Goal: Book appointment/travel/reservation

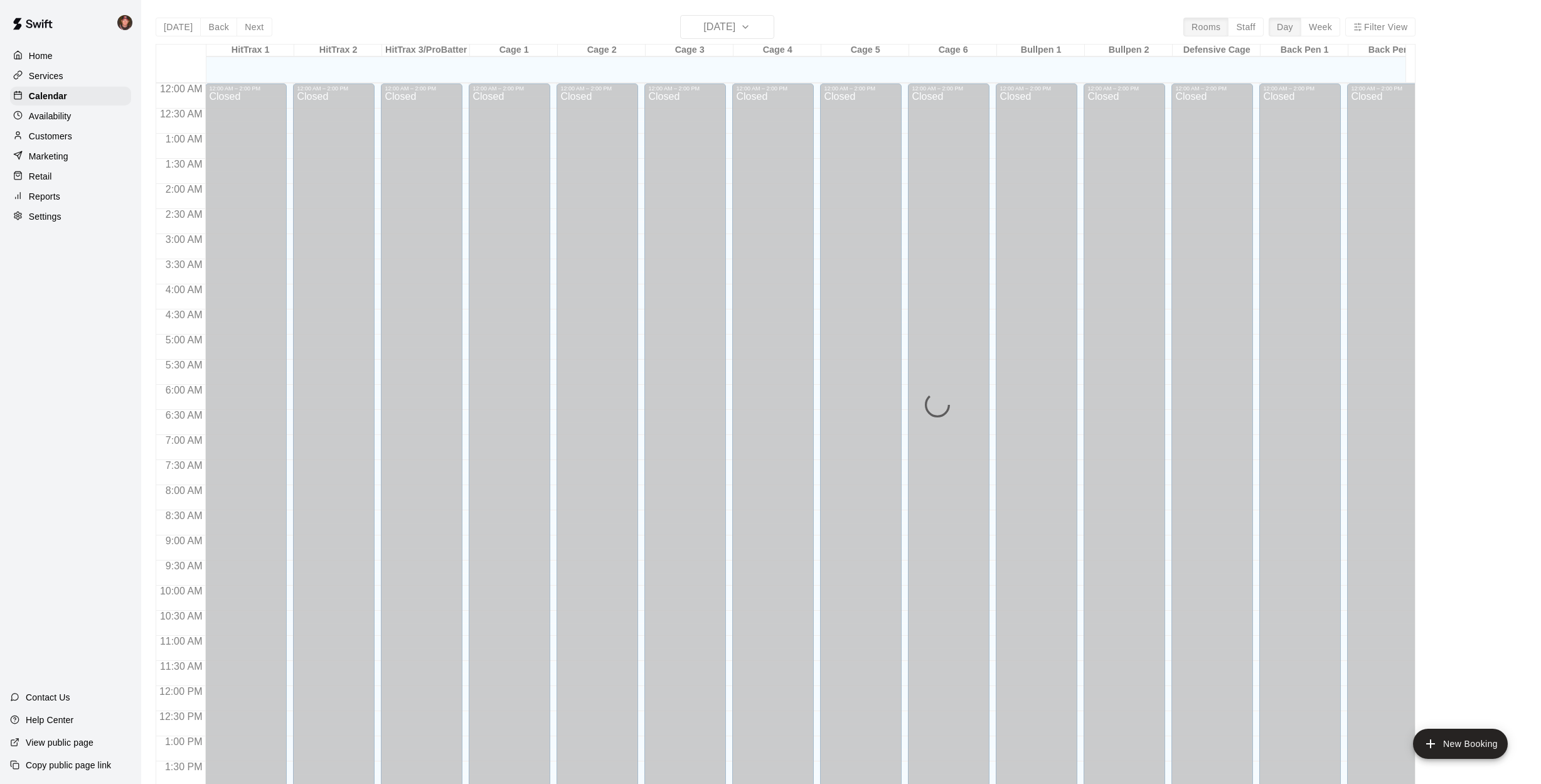
scroll to position [453, 0]
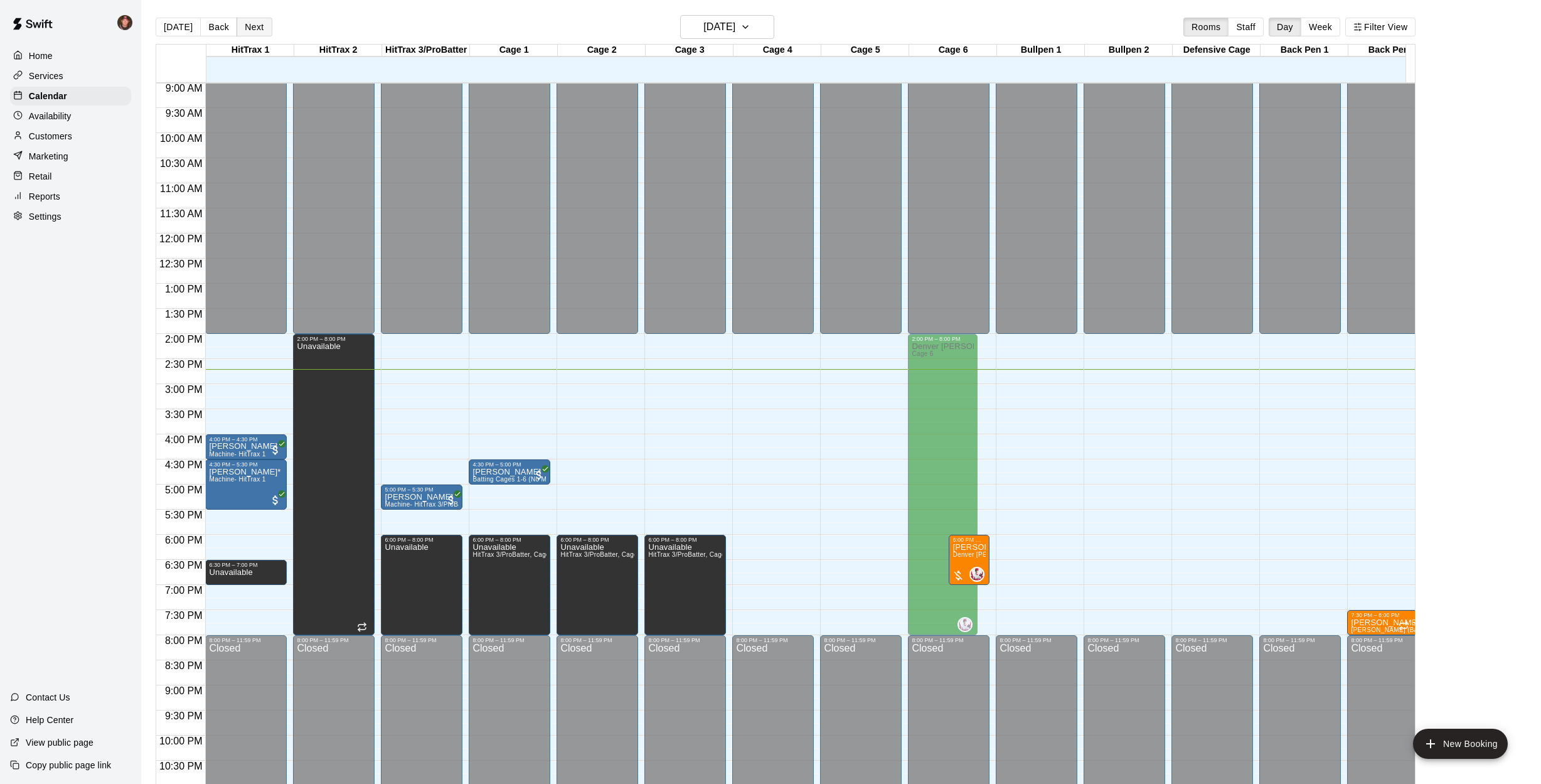
click at [255, 27] on button "Next" at bounding box center [253, 27] width 35 height 19
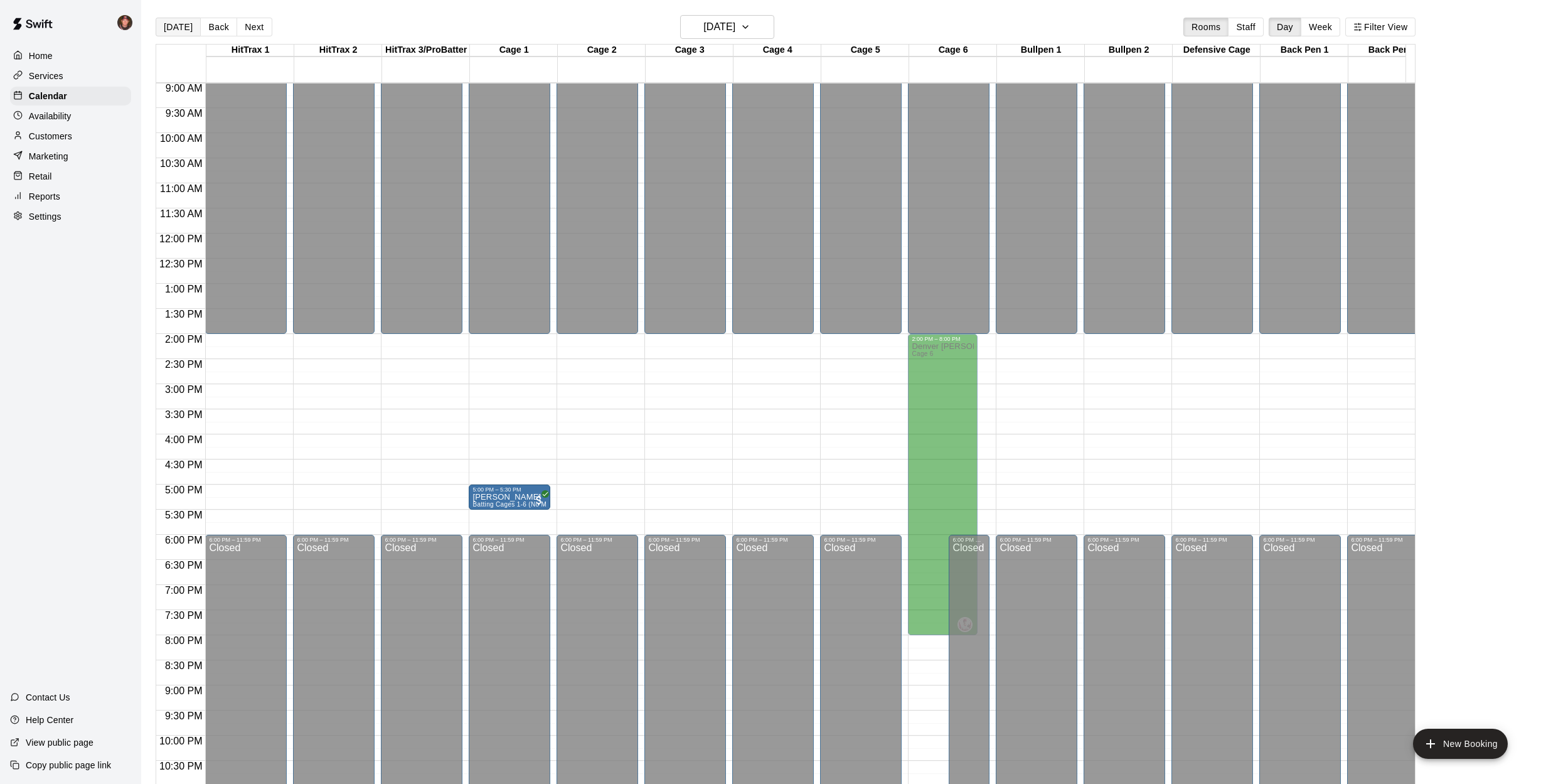
click at [175, 27] on button "[DATE]" at bounding box center [178, 27] width 45 height 19
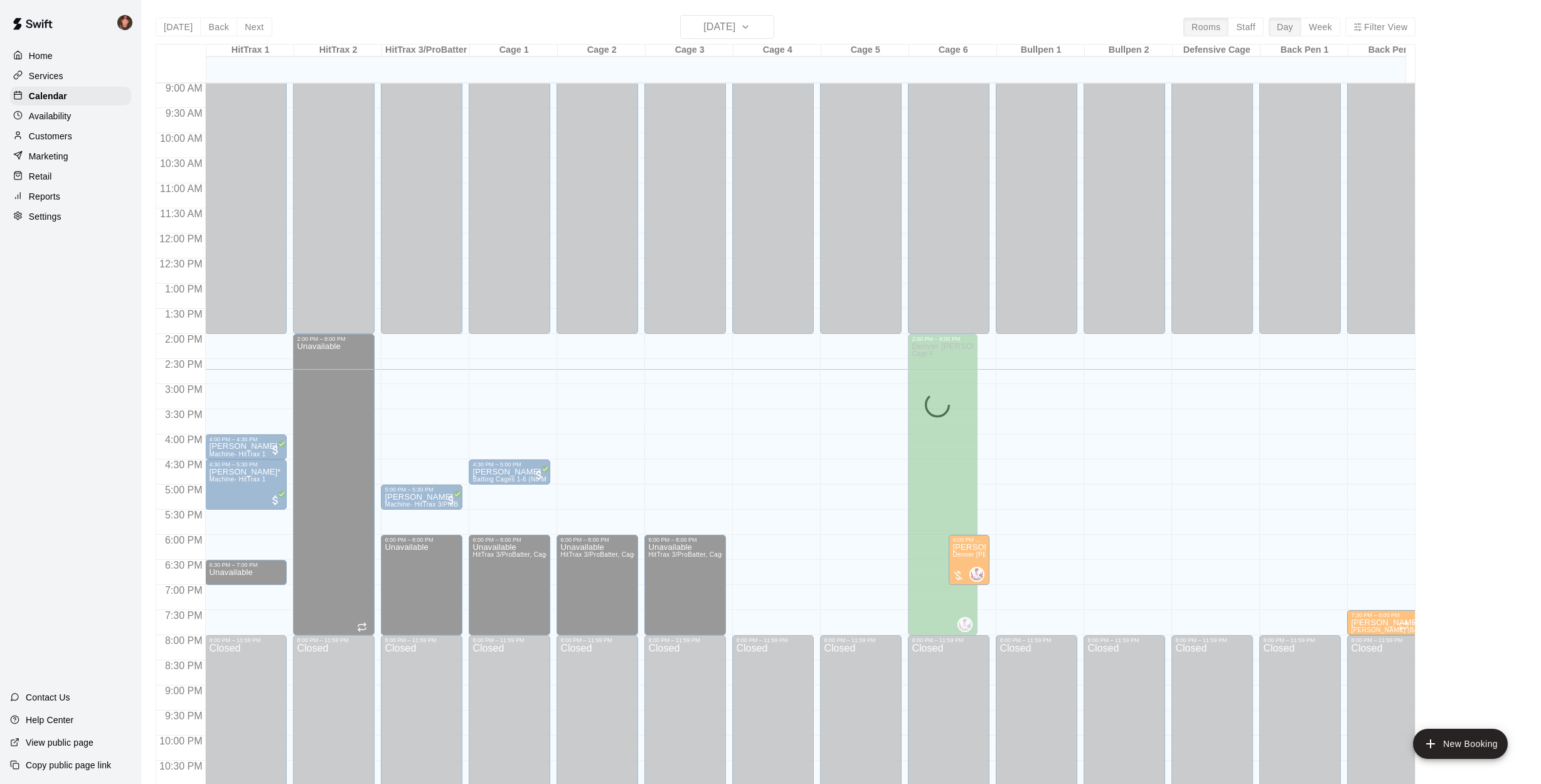
click at [147, 80] on div "[DATE] Back [DATE][DATE] Rooms Staff Day Week Filter View HitTrax 1 09 Thu HitT…" at bounding box center [785, 407] width 1279 height 784
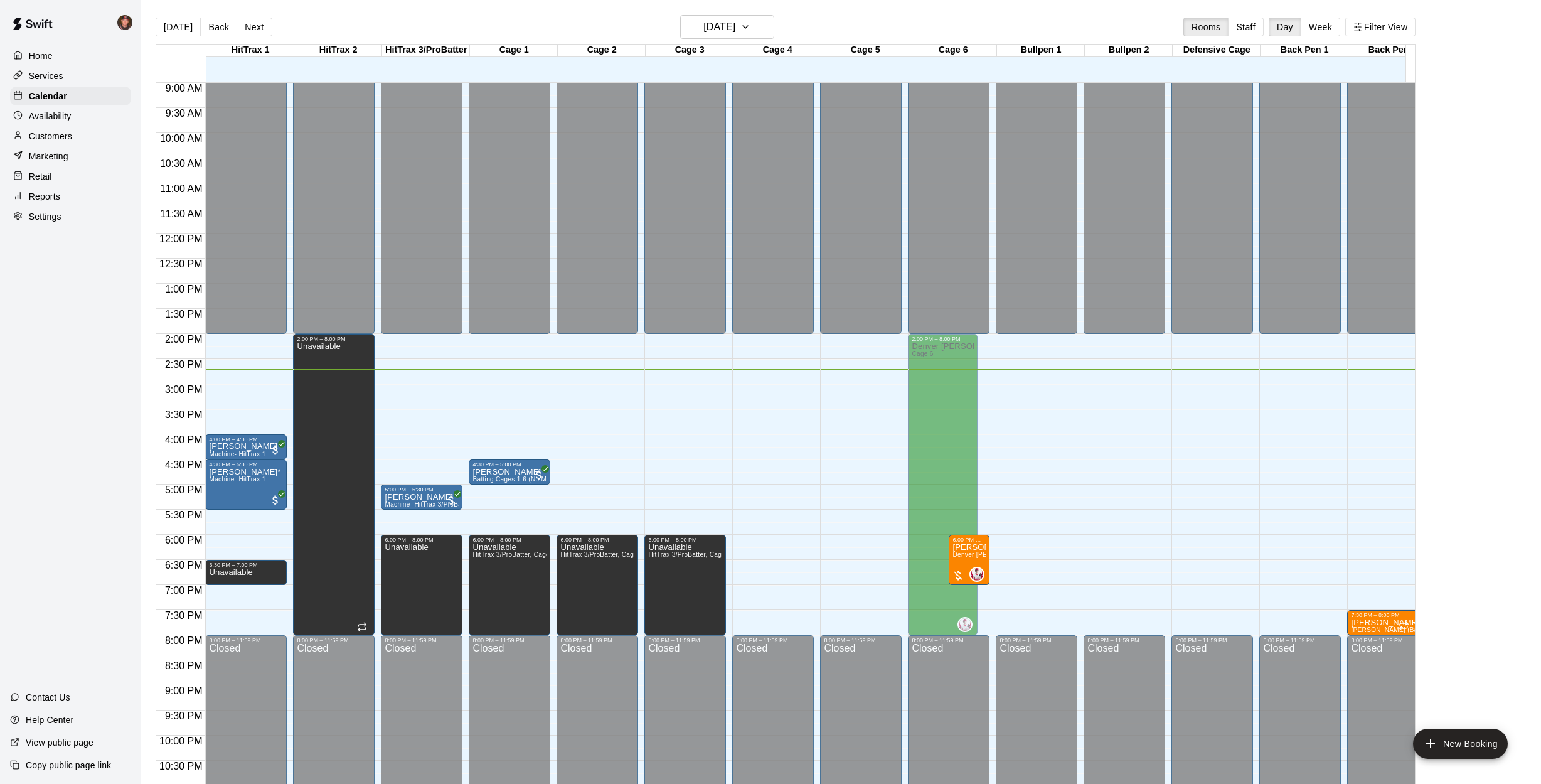
click at [147, 112] on div "[DATE] Back [DATE][DATE] Rooms Staff Day Week Filter View HitTrax 1 09 Thu HitT…" at bounding box center [785, 407] width 1279 height 784
click at [134, 327] on div "Home Services Calendar Availability Customers Marketing Retail Reports Settings…" at bounding box center [70, 392] width 142 height 784
click at [147, 307] on div "[DATE] Back [DATE][DATE] Rooms Staff Day Week Filter View HitTrax 1 09 Thu HitT…" at bounding box center [785, 407] width 1279 height 784
click at [147, 498] on div "[DATE] Back [DATE][DATE] Rooms Staff Day Week Filter View HitTrax 1 09 Thu HitT…" at bounding box center [785, 407] width 1279 height 784
drag, startPoint x: 1127, startPoint y: 489, endPoint x: 1127, endPoint y: 501, distance: 12.0
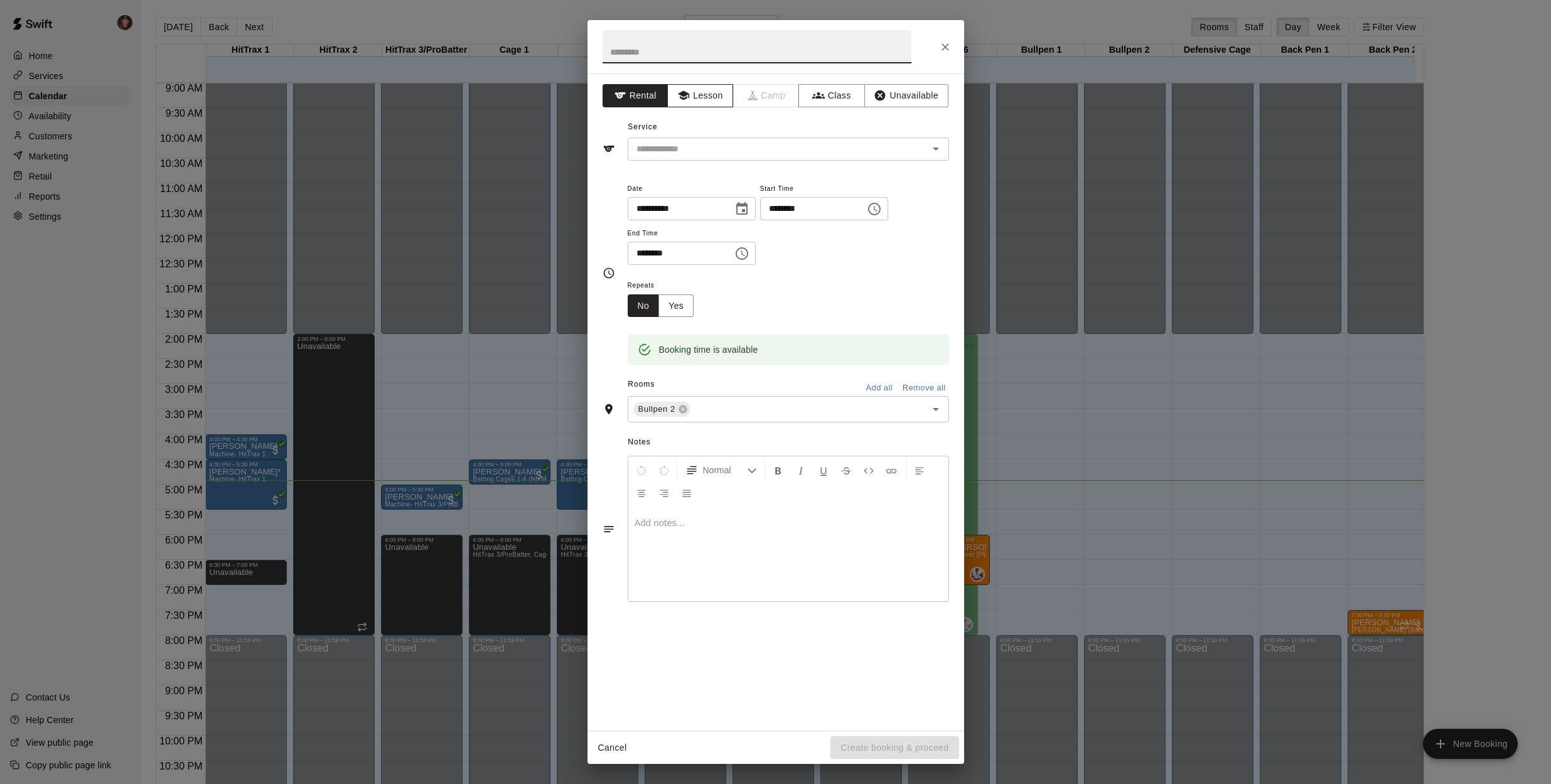
click at [688, 95] on icon "button" at bounding box center [683, 95] width 13 height 13
click at [711, 145] on input "text" at bounding box center [770, 149] width 276 height 16
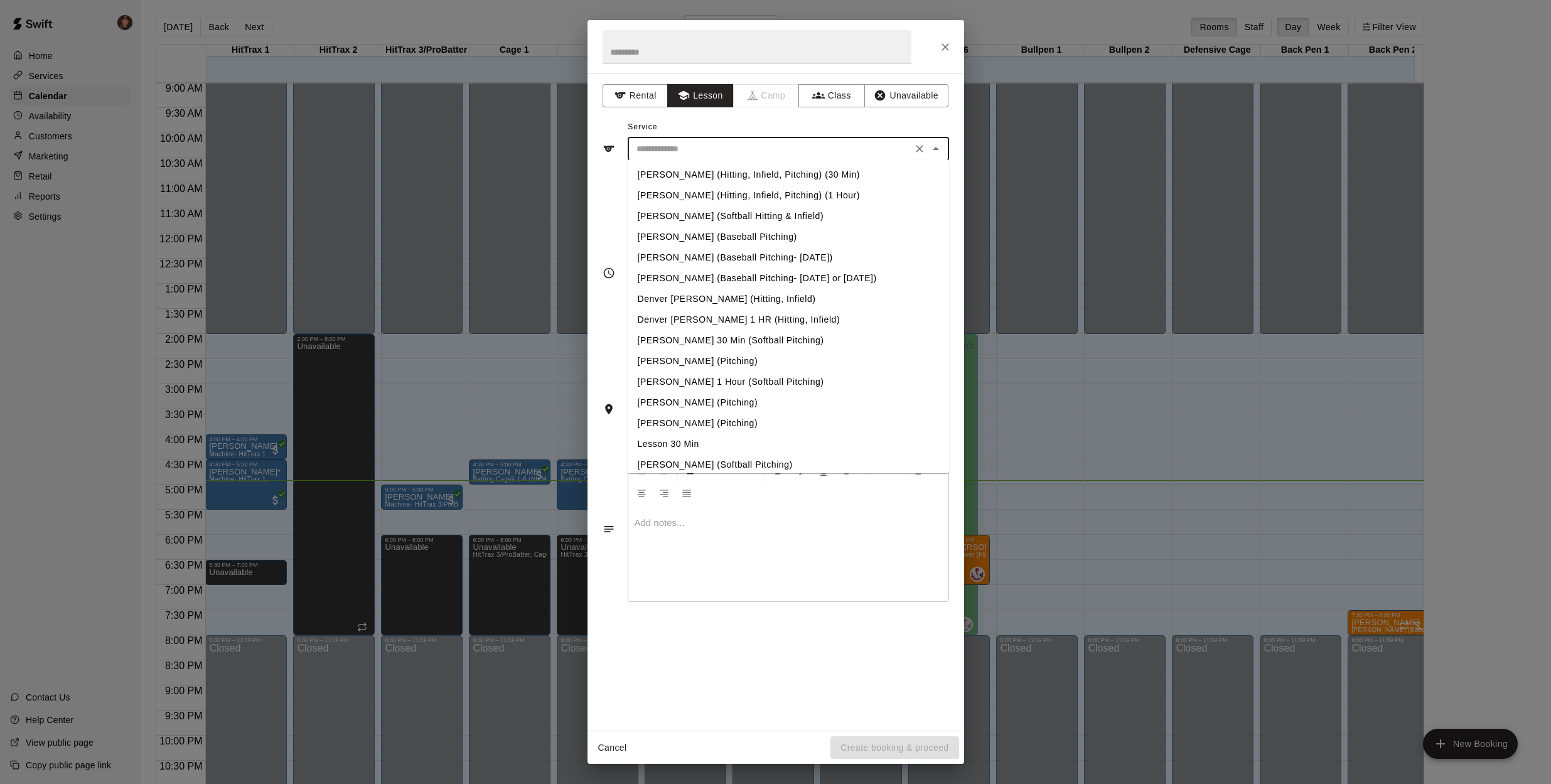
click at [689, 443] on li "Lesson 30 Min" at bounding box center [788, 443] width 321 height 20
type input "**********"
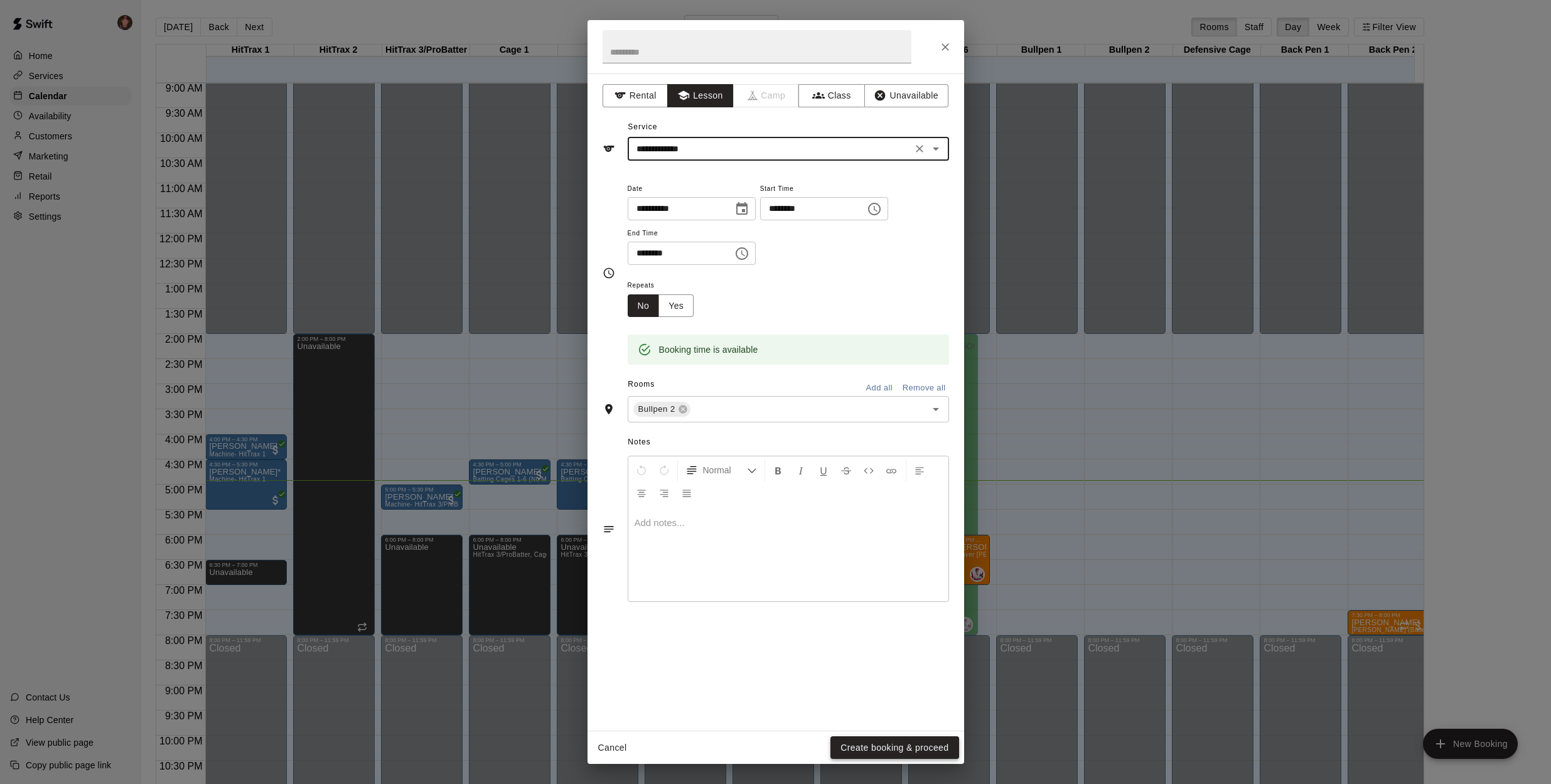
click at [890, 745] on button "Create booking & proceed" at bounding box center [894, 747] width 128 height 23
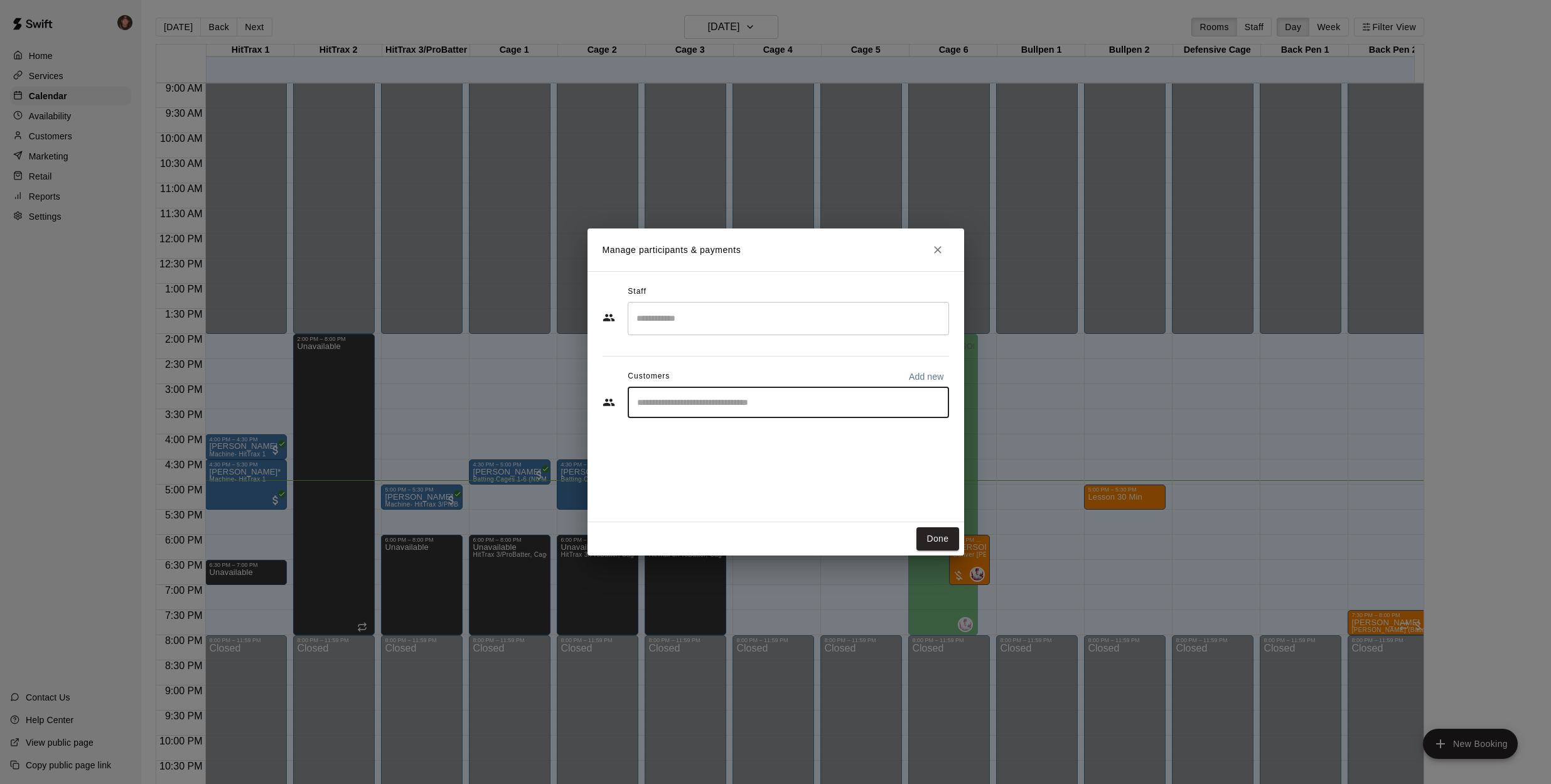
click at [705, 403] on input "Start typing to search customers..." at bounding box center [789, 402] width 310 height 13
type input "*****"
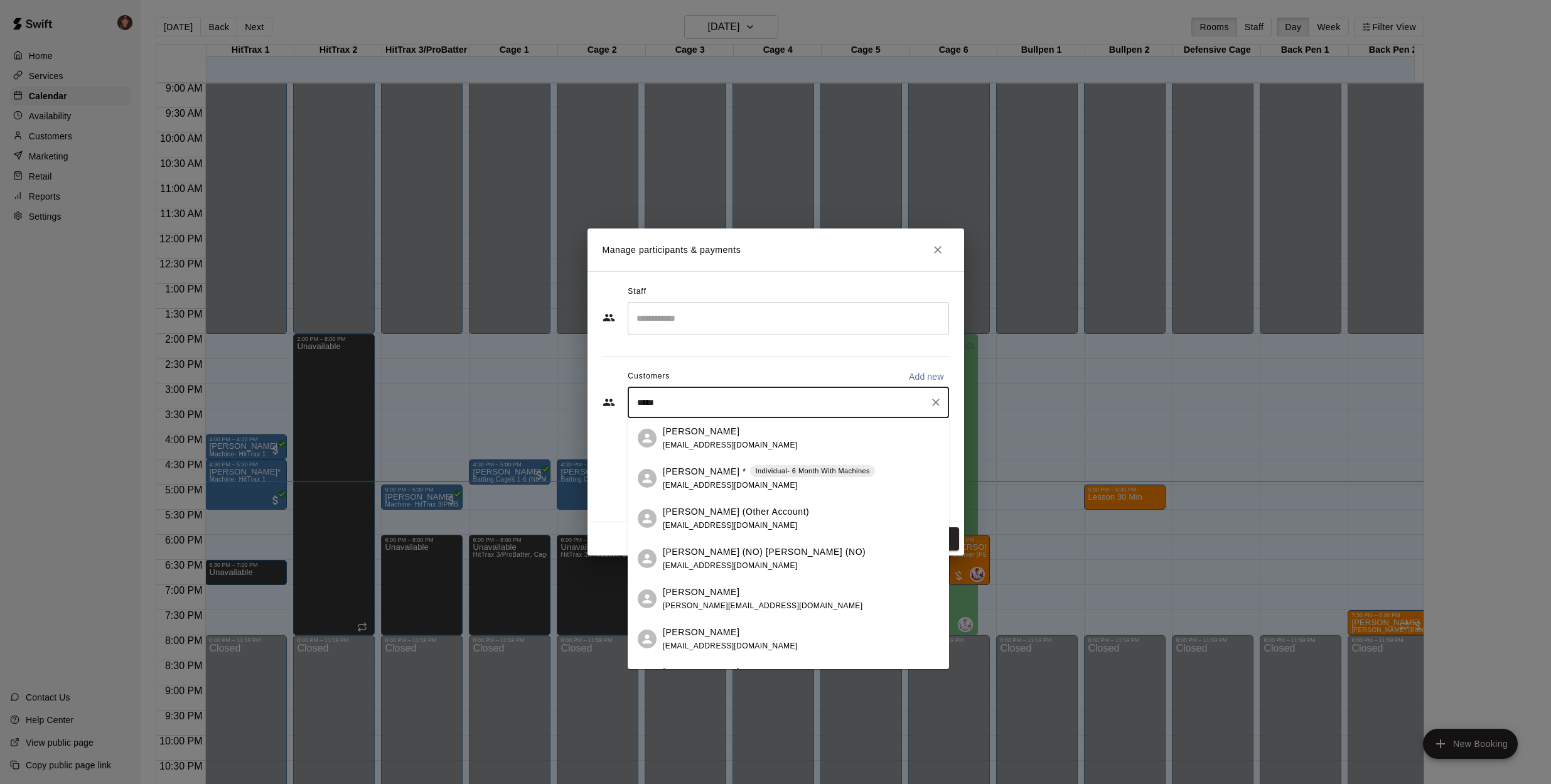
click at [692, 475] on p "[PERSON_NAME] *" at bounding box center [705, 472] width 83 height 14
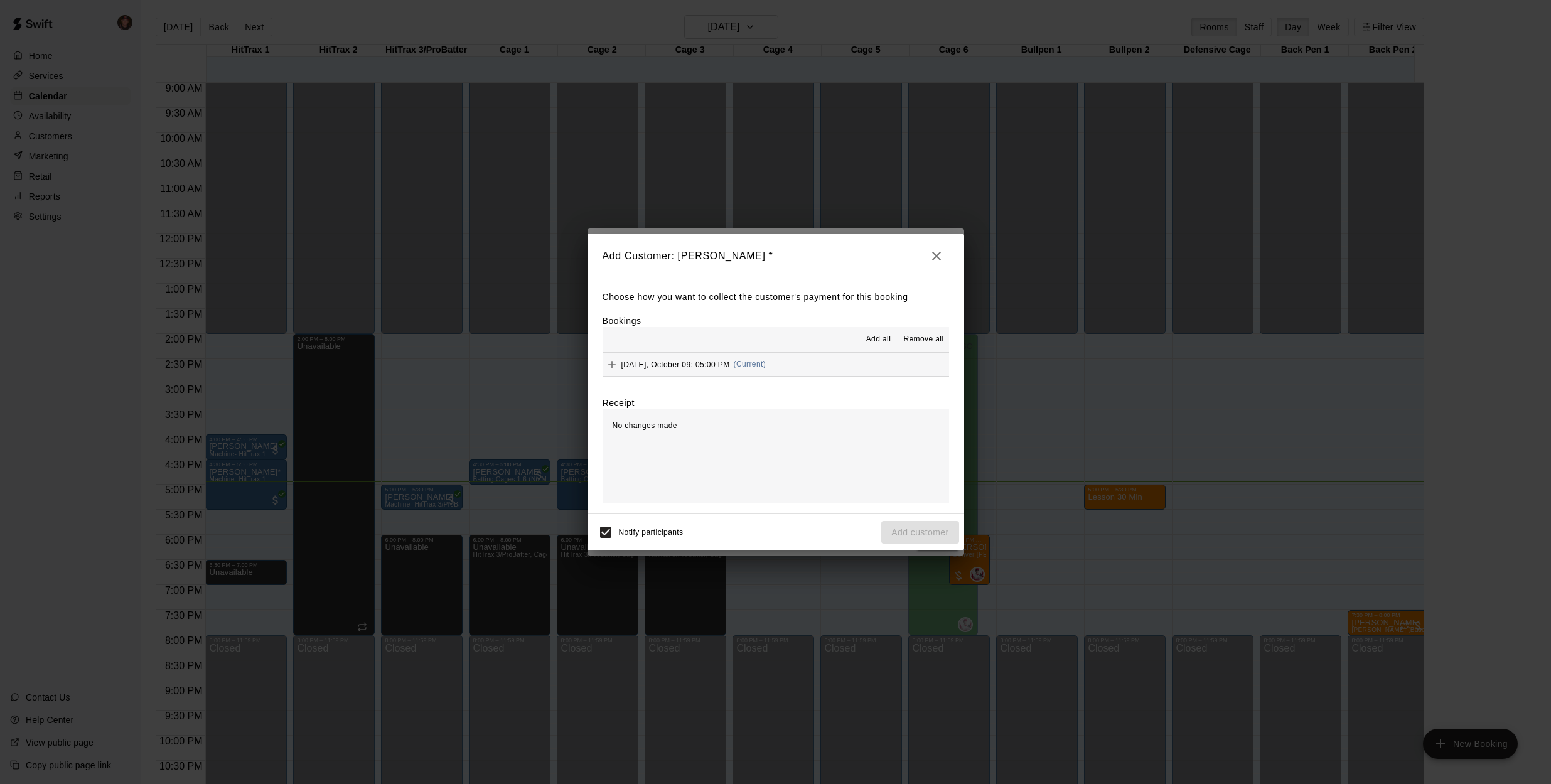
click at [828, 368] on button "[DATE], October 09: 05:00 PM (Current)" at bounding box center [776, 364] width 347 height 23
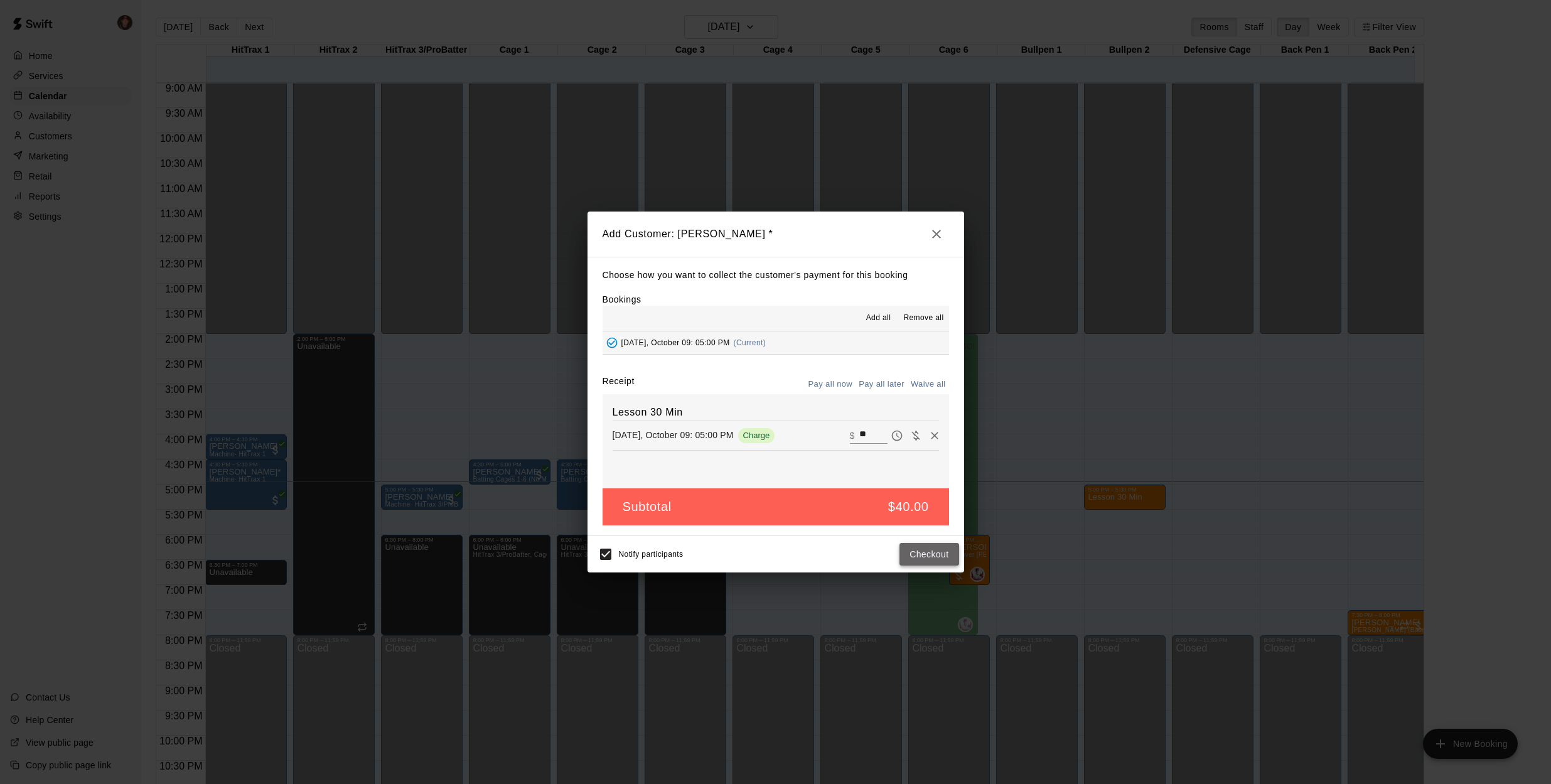
click at [931, 555] on button "Checkout" at bounding box center [929, 553] width 59 height 23
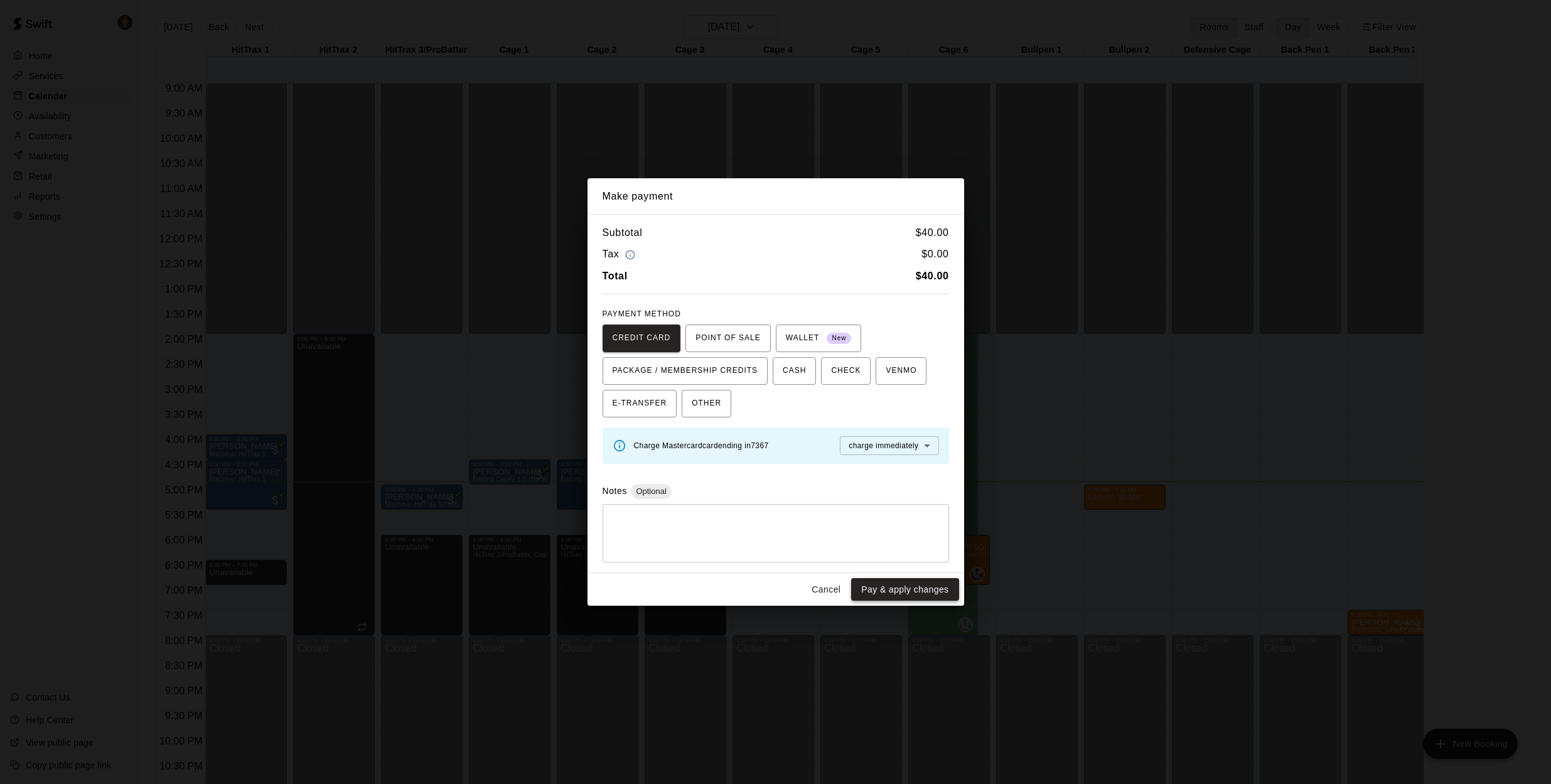
click at [901, 588] on button "Pay & apply changes" at bounding box center [905, 589] width 108 height 23
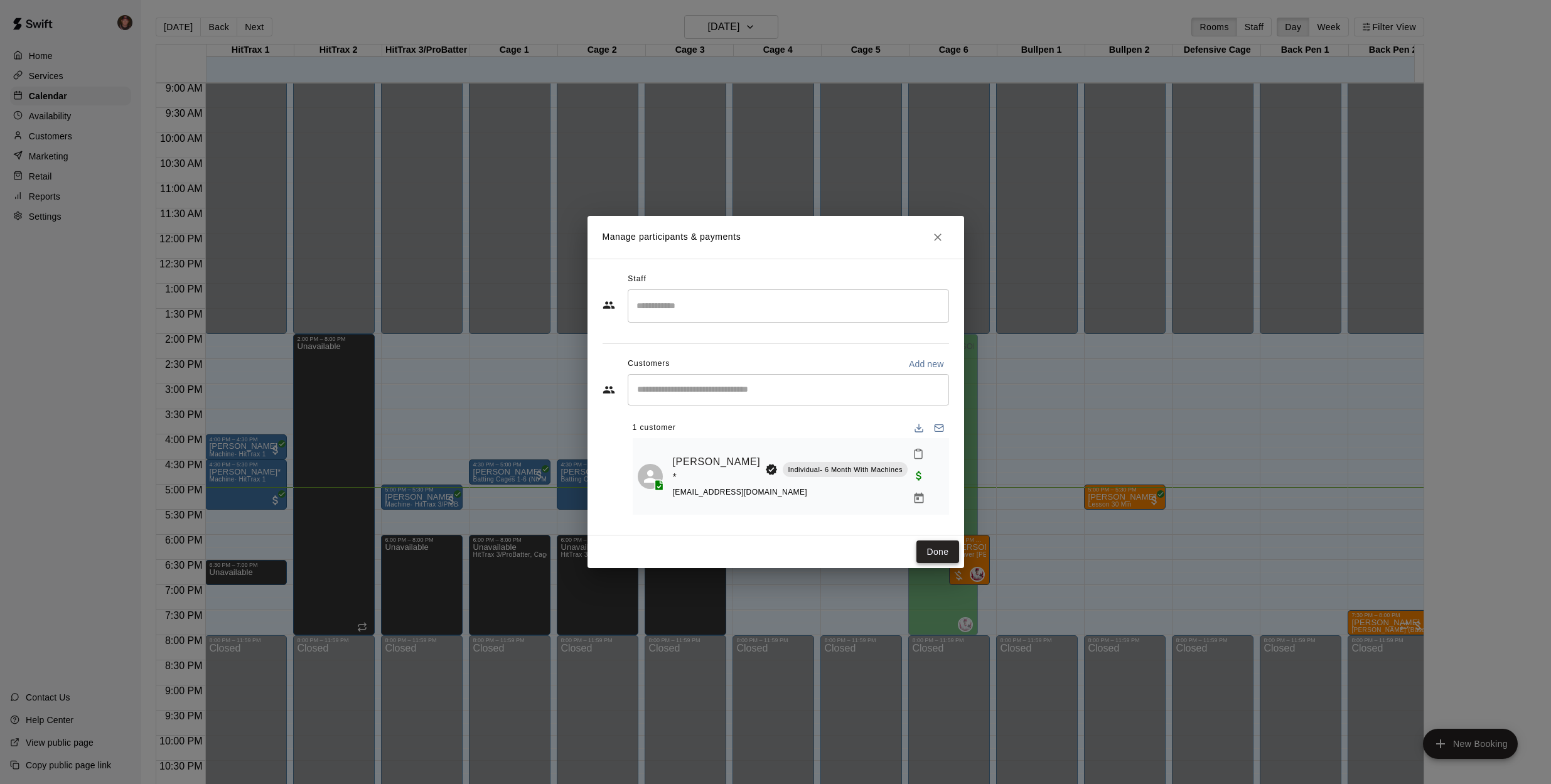
click at [939, 540] on button "Done" at bounding box center [938, 551] width 42 height 23
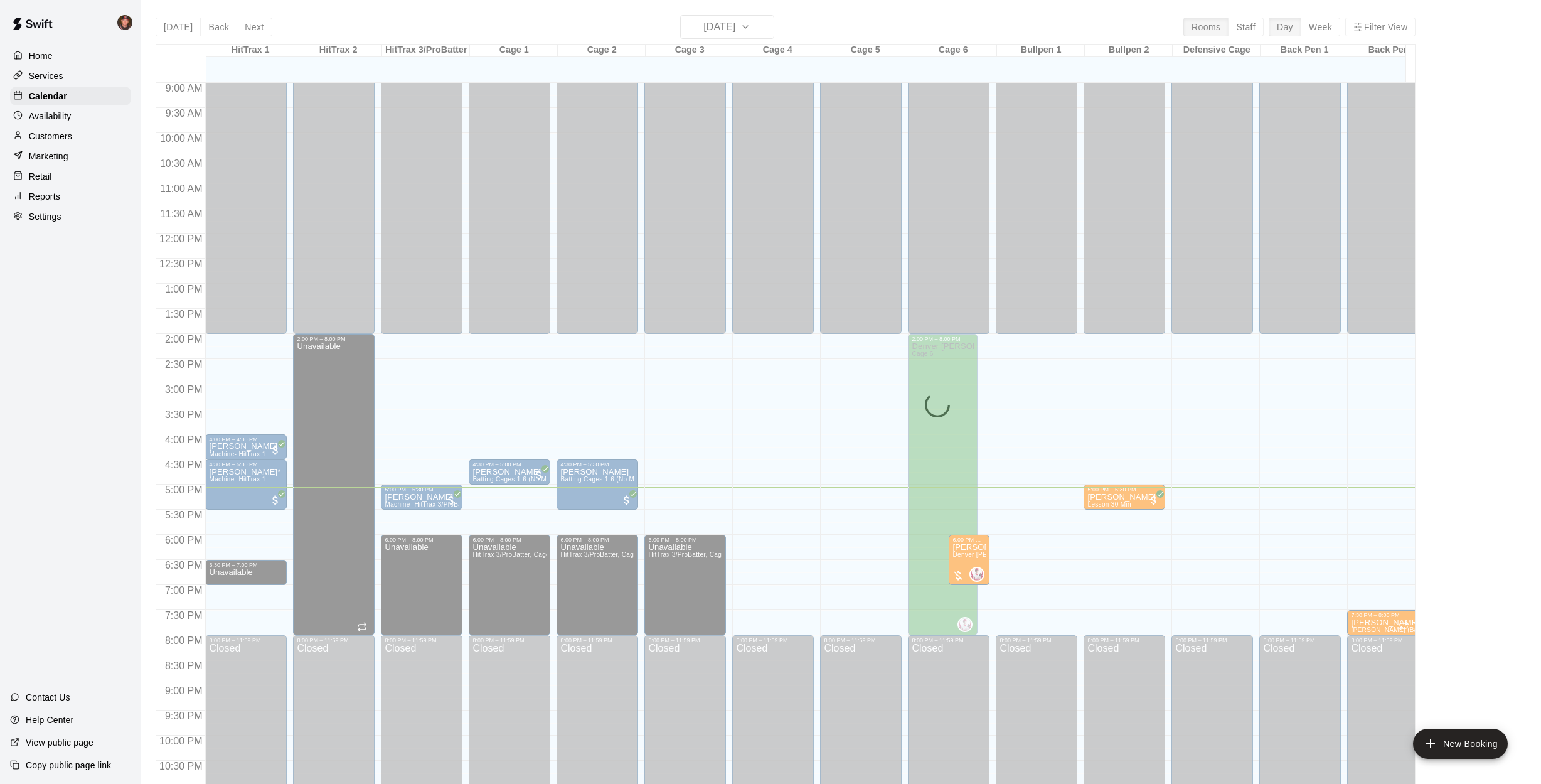
click at [152, 361] on div "[DATE] Back [DATE][DATE] Rooms Staff Day Week Filter View HitTrax 1 09 Thu HitT…" at bounding box center [785, 407] width 1279 height 784
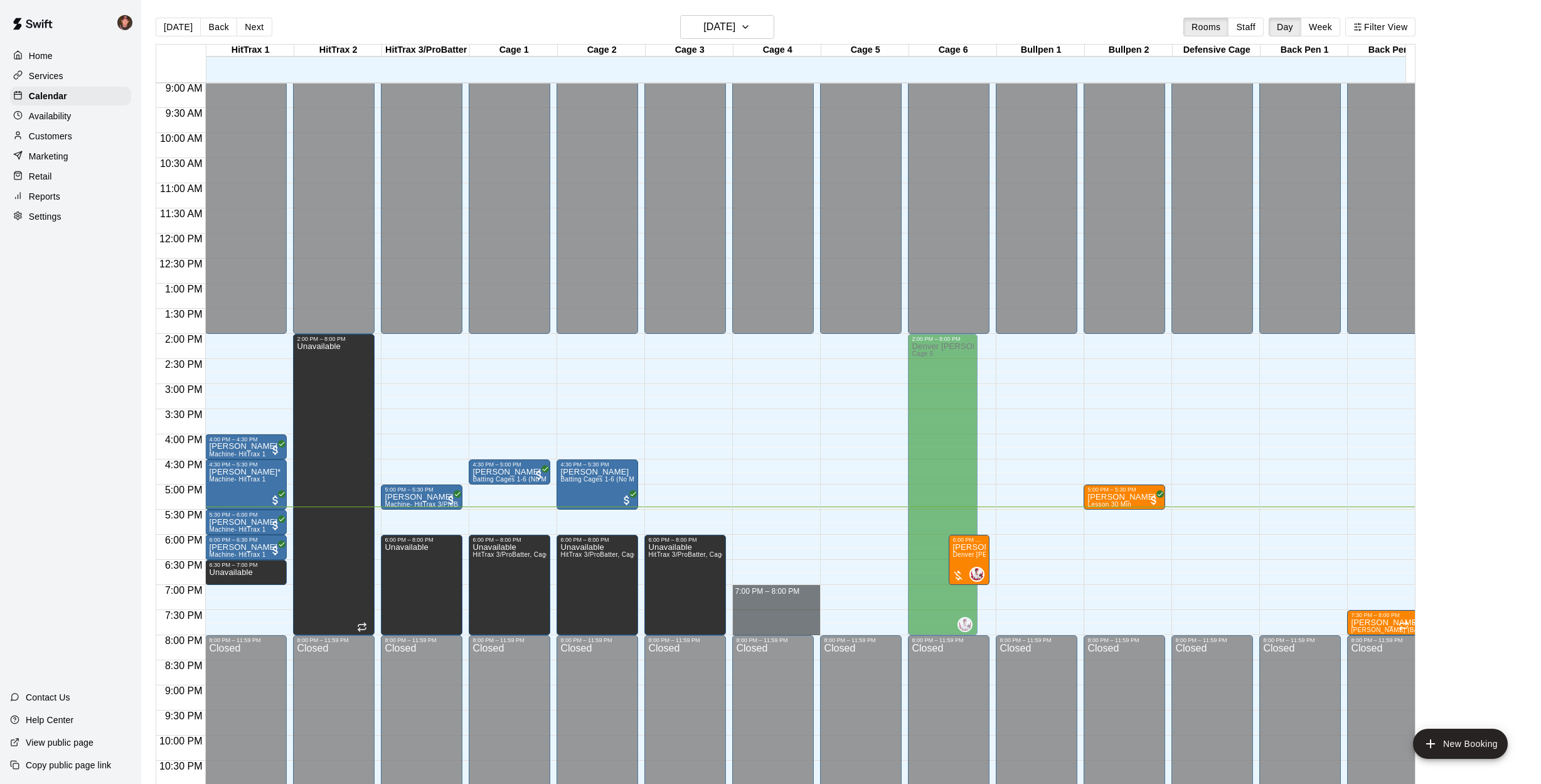
drag, startPoint x: 791, startPoint y: 588, endPoint x: 791, endPoint y: 624, distance: 36.0
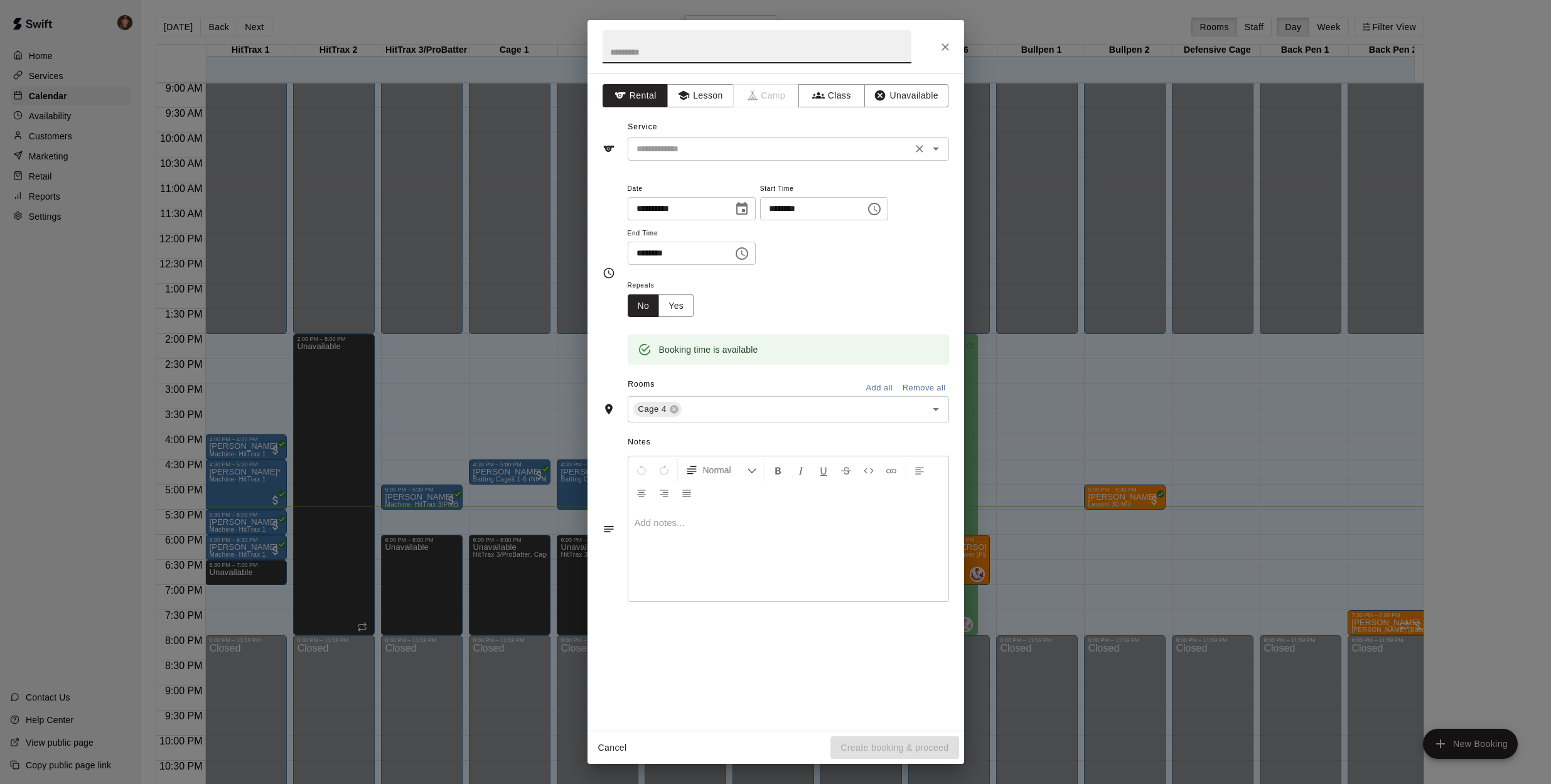
click at [717, 153] on input "text" at bounding box center [770, 149] width 276 height 16
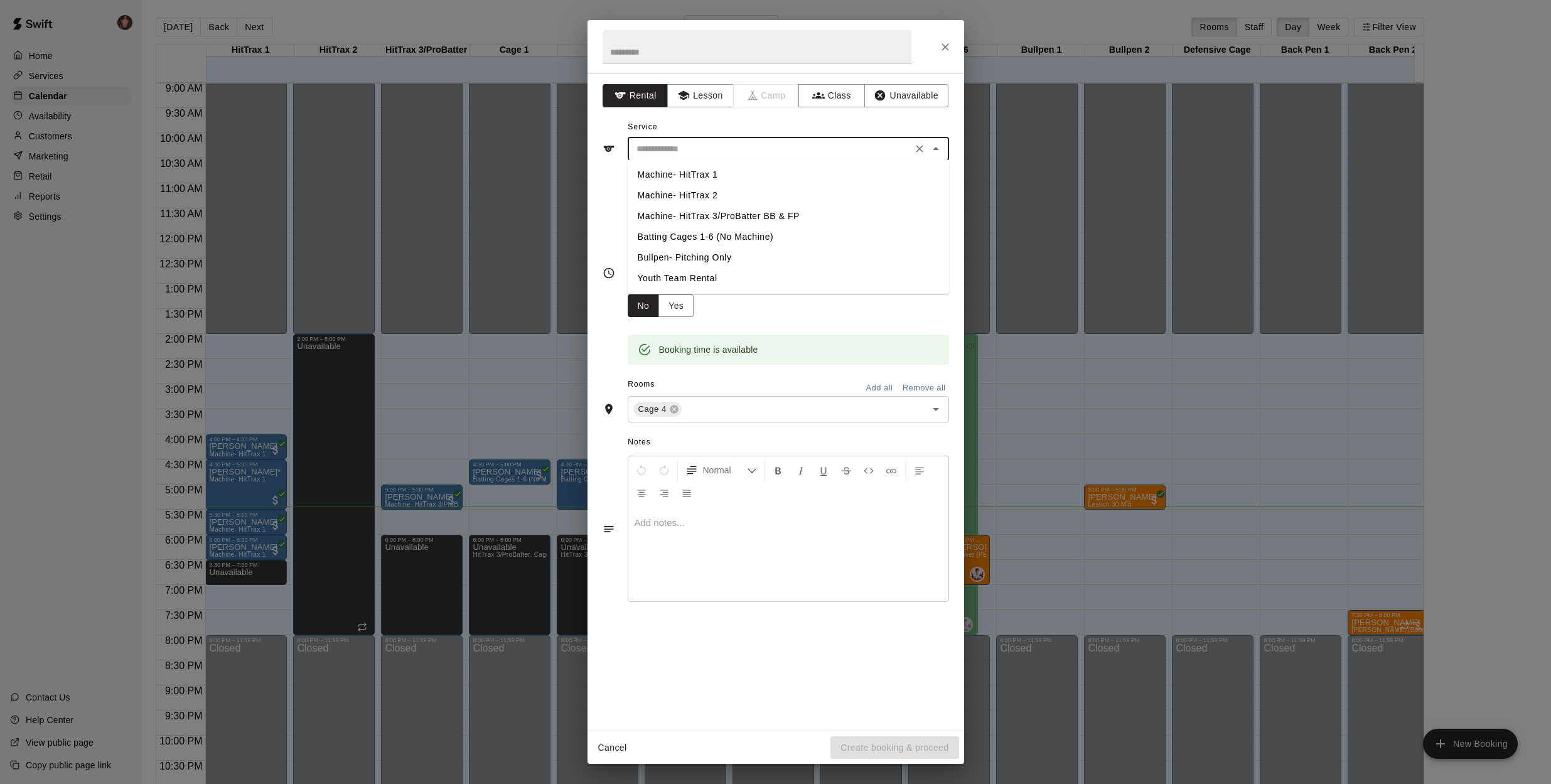
click at [673, 236] on li "Batting Cages 1-6 (No Machine)" at bounding box center [788, 236] width 321 height 20
type input "**********"
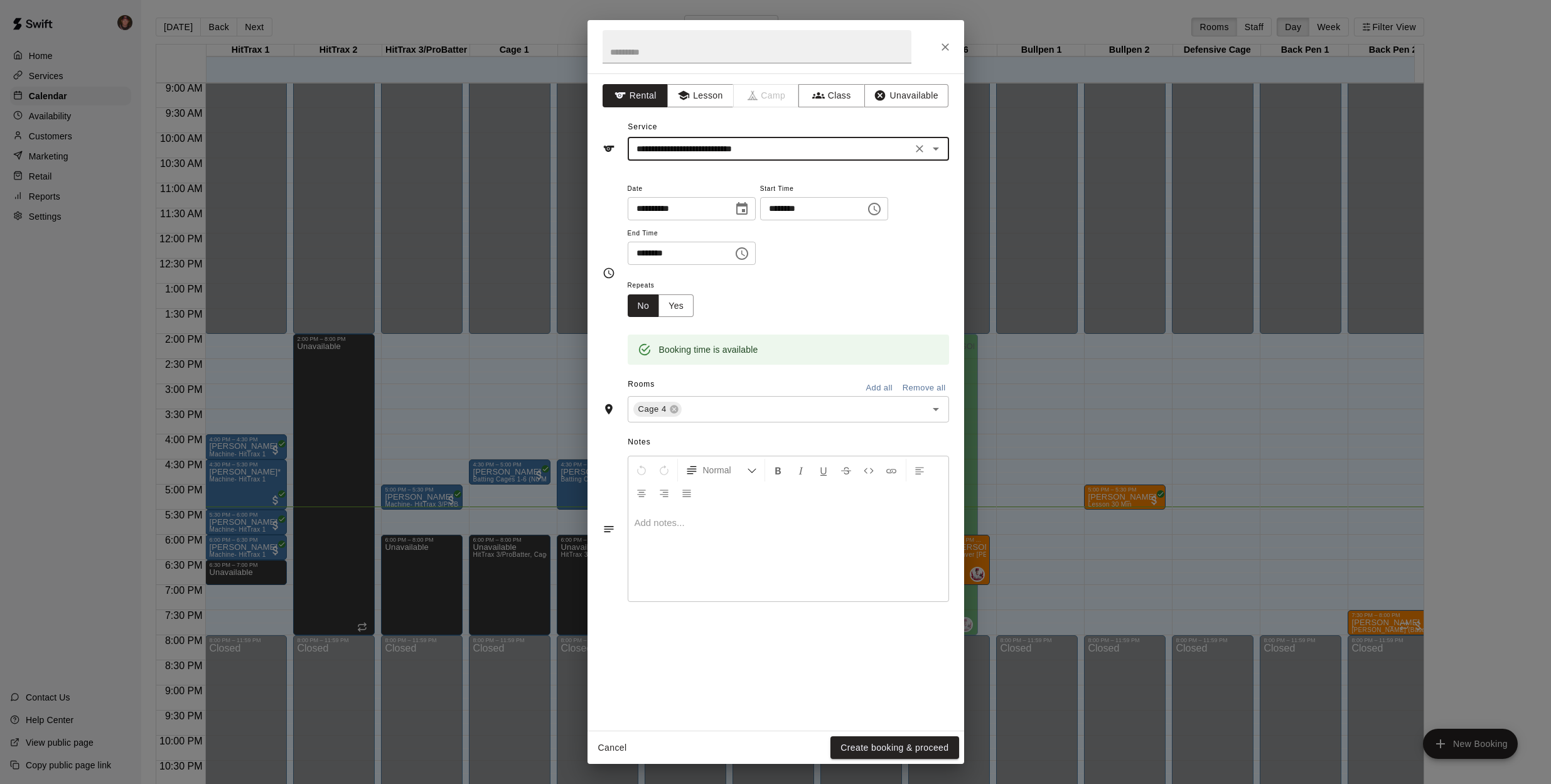
click at [736, 523] on p at bounding box center [788, 522] width 308 height 13
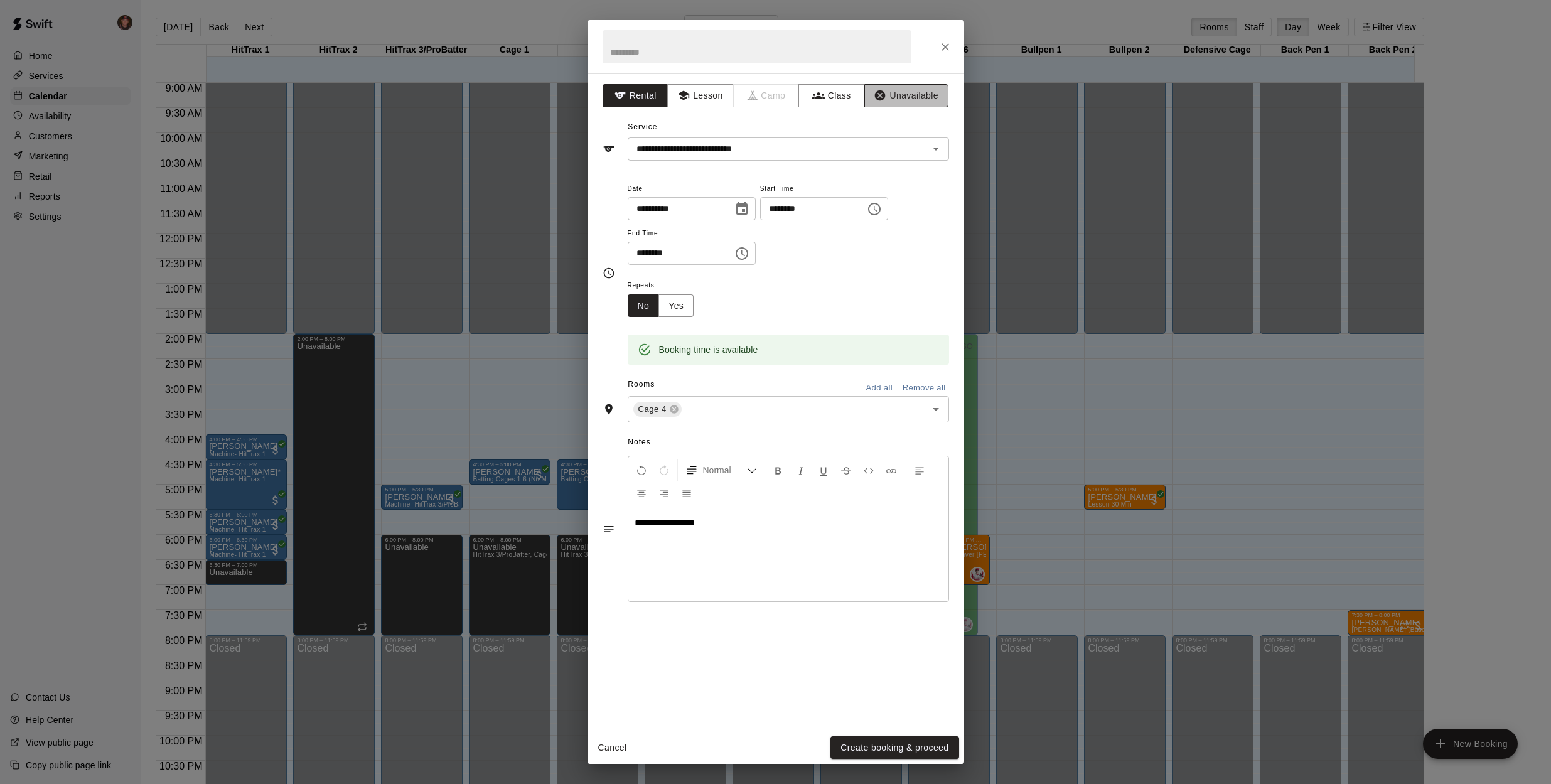
click at [915, 92] on button "Unavailable" at bounding box center [906, 95] width 84 height 23
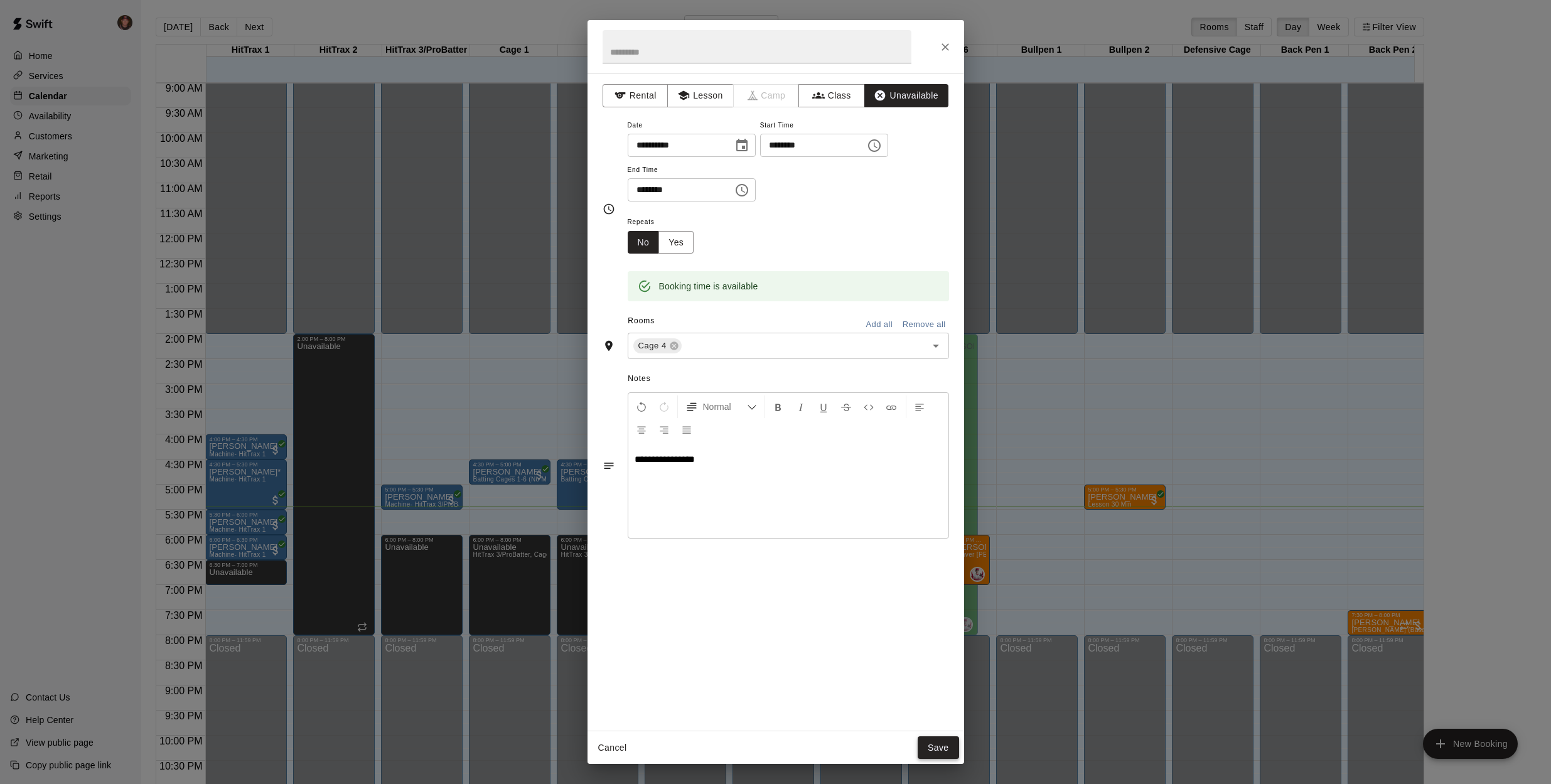
click at [939, 743] on button "Save" at bounding box center [938, 747] width 42 height 23
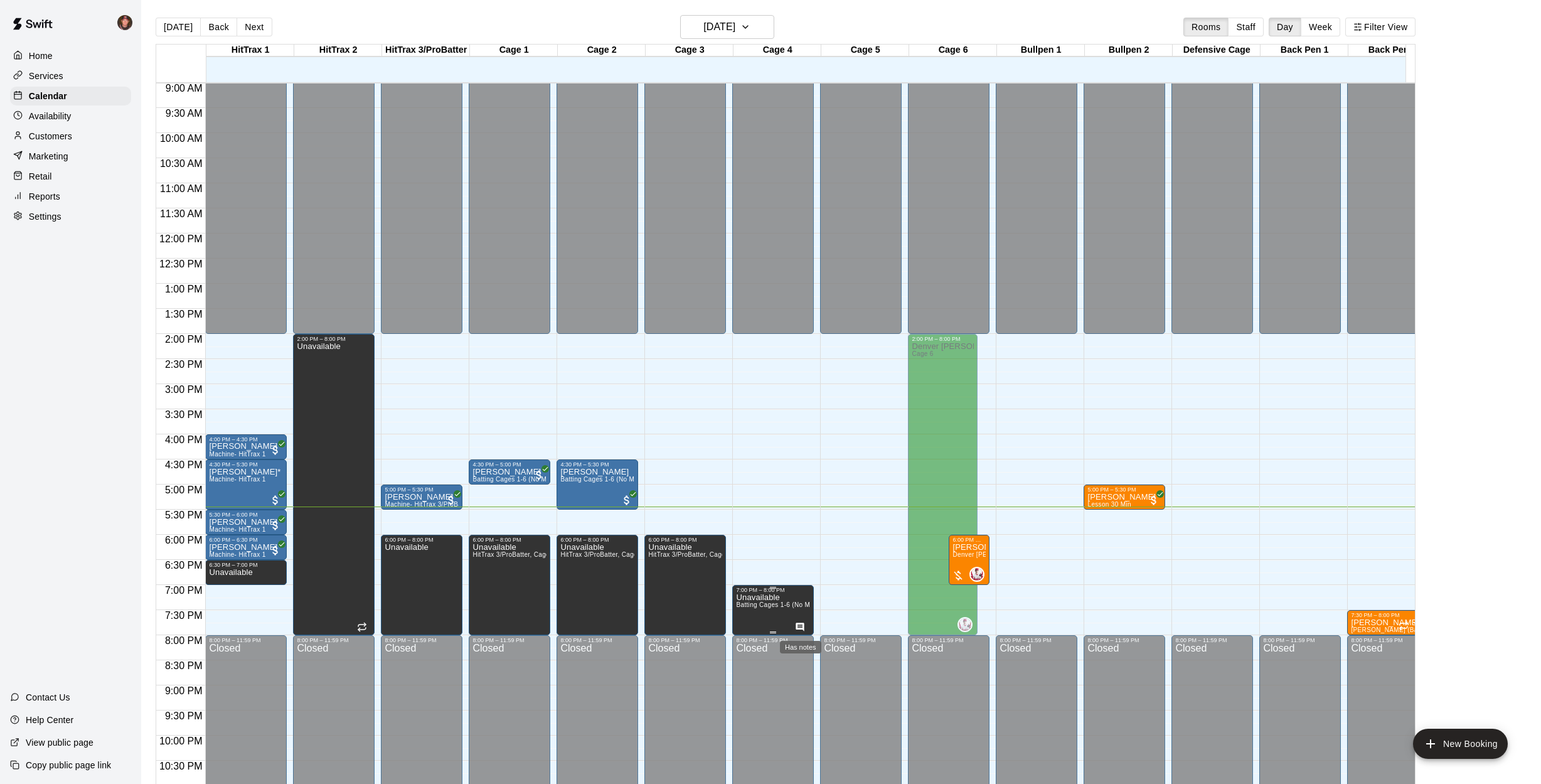
click at [802, 625] on icon "Has notes" at bounding box center [800, 627] width 10 height 10
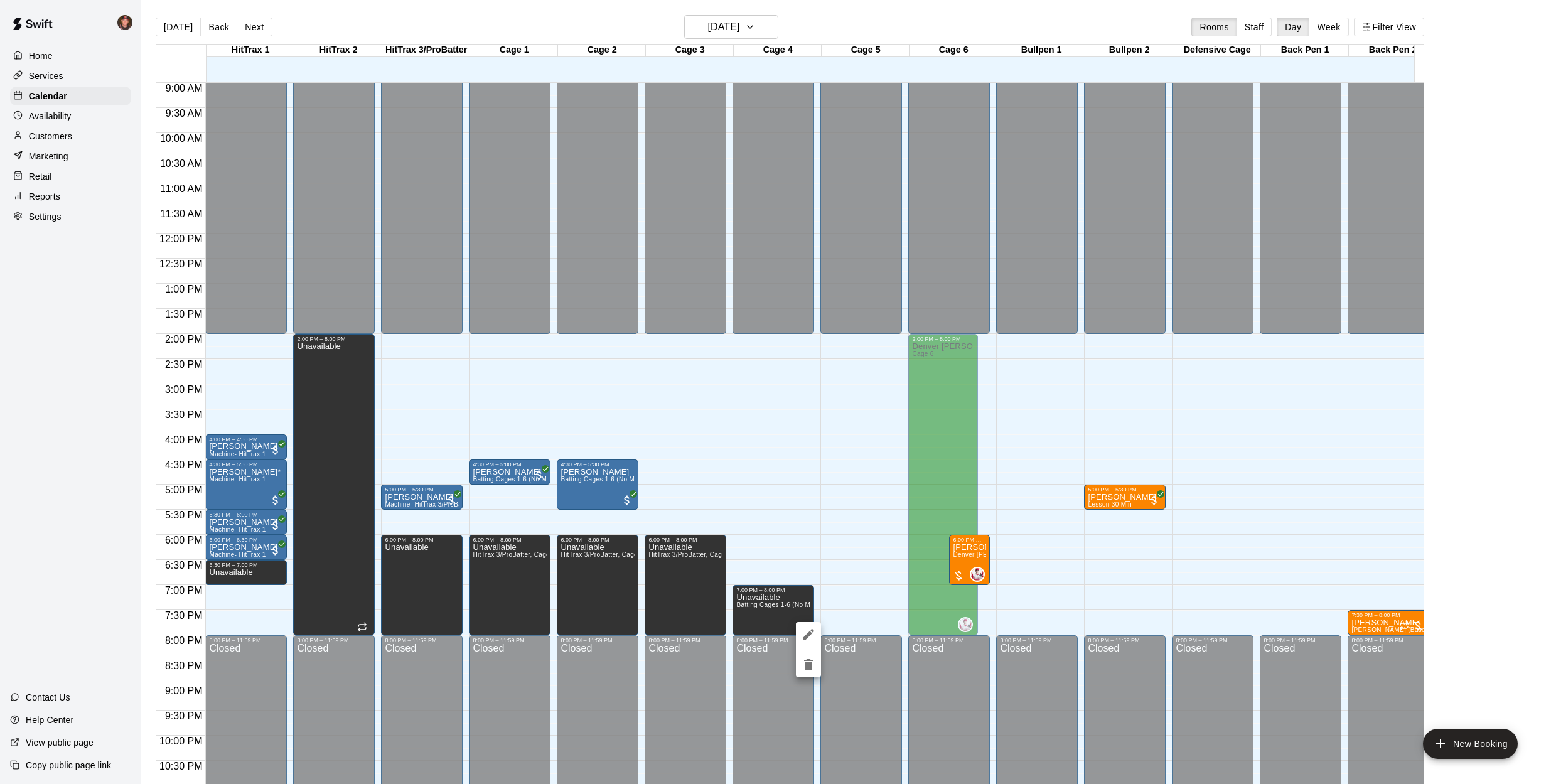
click at [762, 610] on div at bounding box center [775, 392] width 1551 height 784
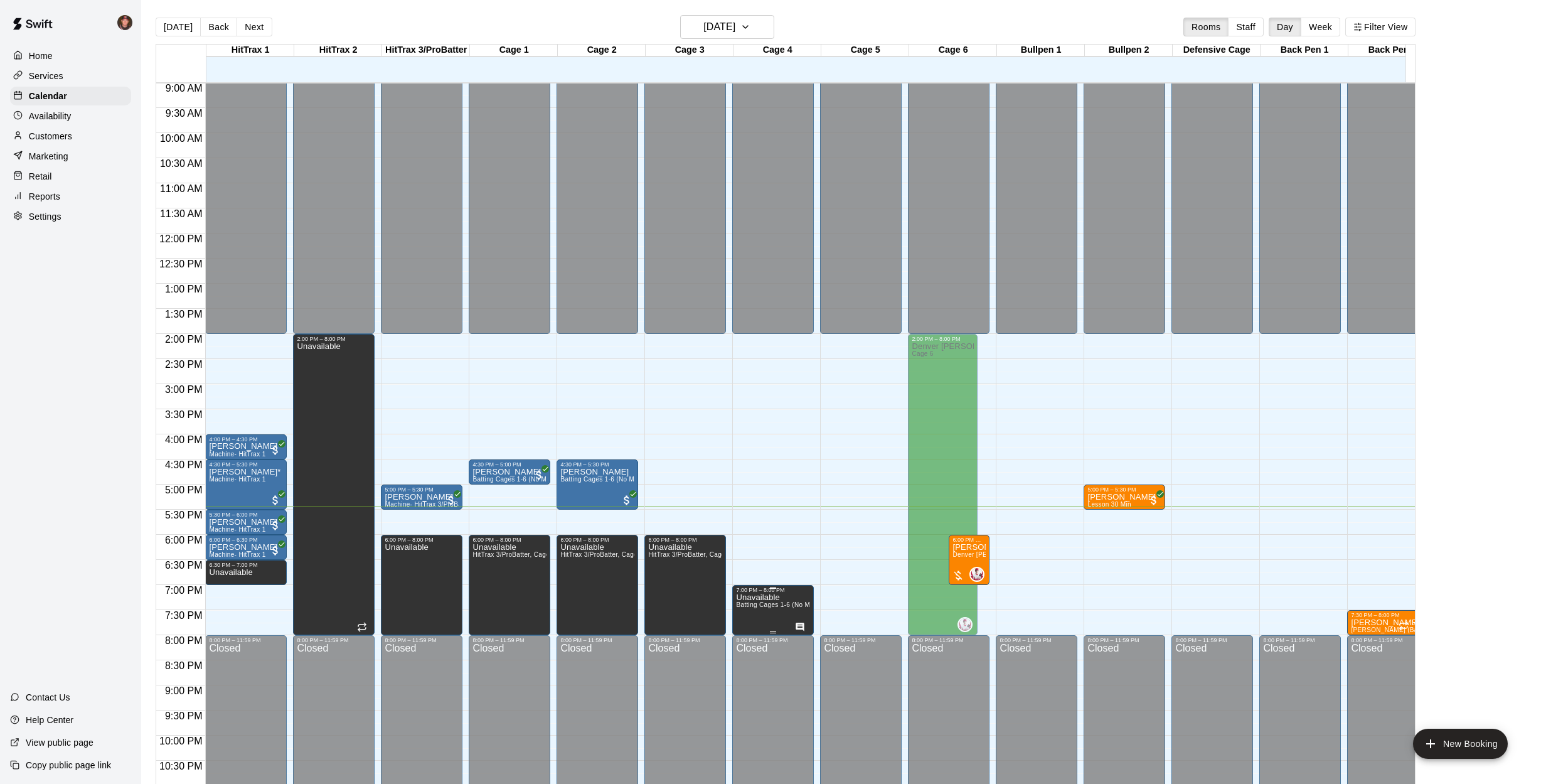
click at [766, 598] on p "Unavailable" at bounding box center [772, 598] width 74 height 0
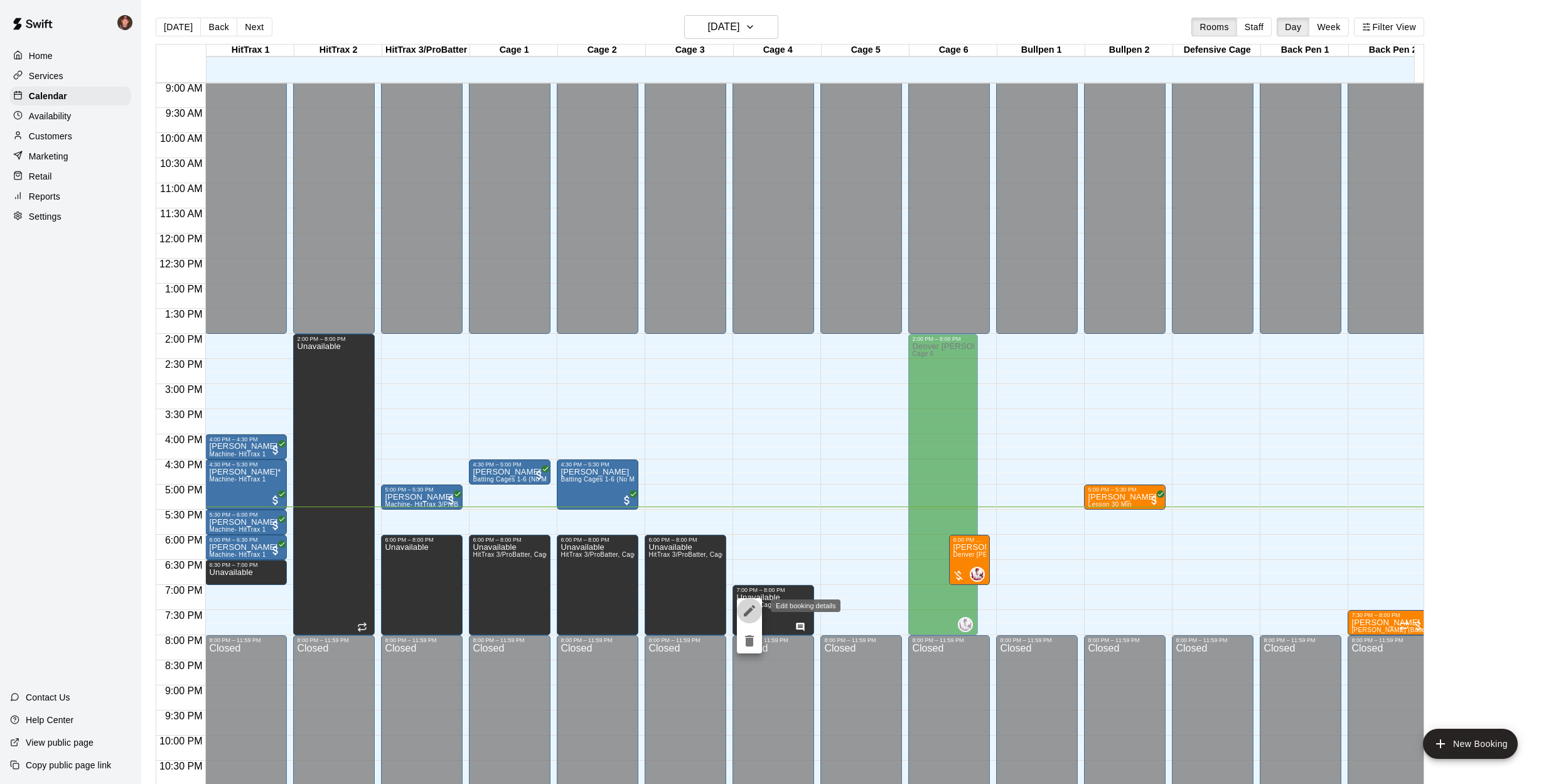
click at [745, 609] on icon "edit" at bounding box center [750, 610] width 15 height 15
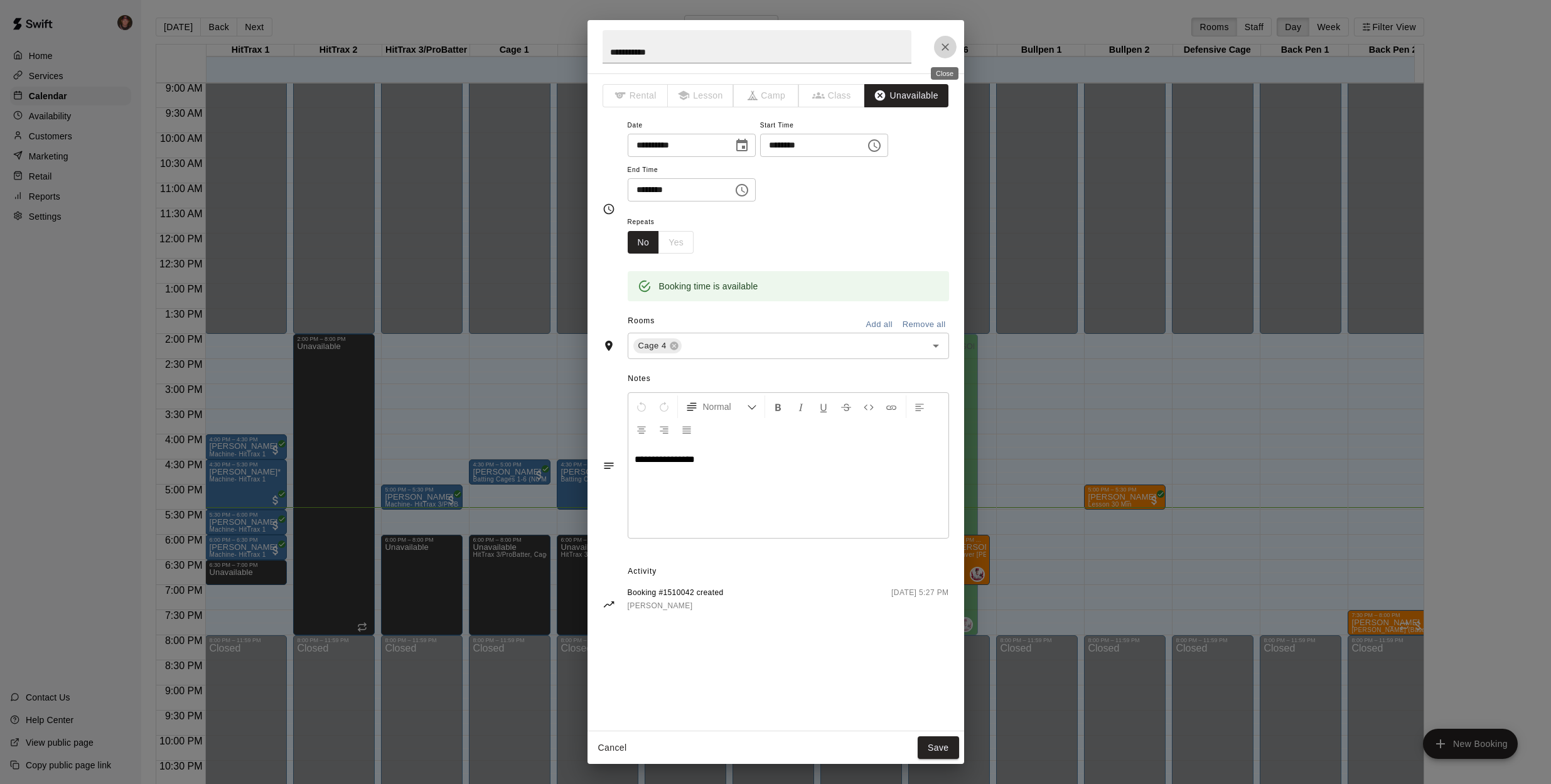
click at [945, 45] on icon "Close" at bounding box center [945, 47] width 13 height 13
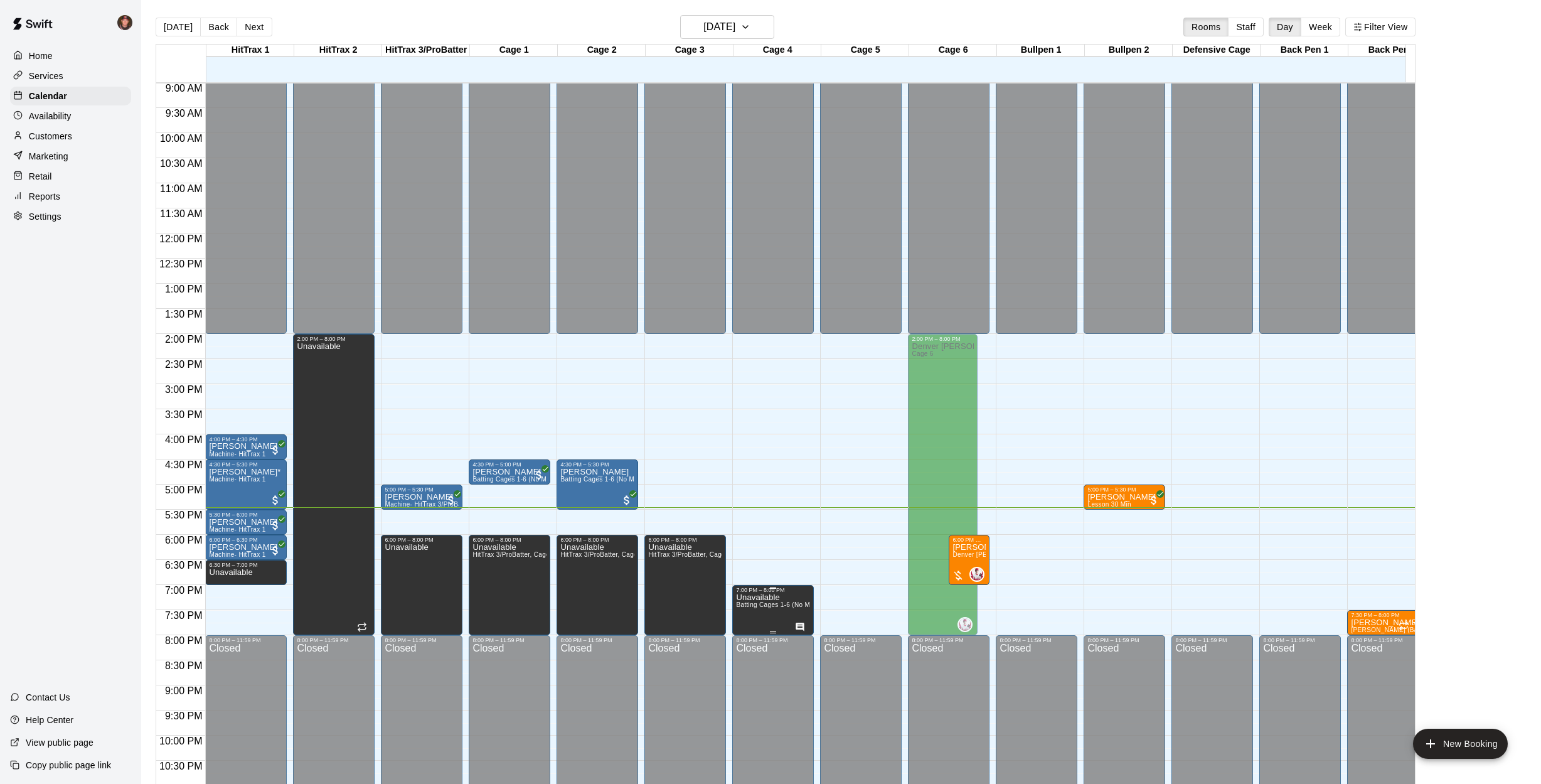
click at [748, 598] on p "Unavailable" at bounding box center [772, 598] width 74 height 0
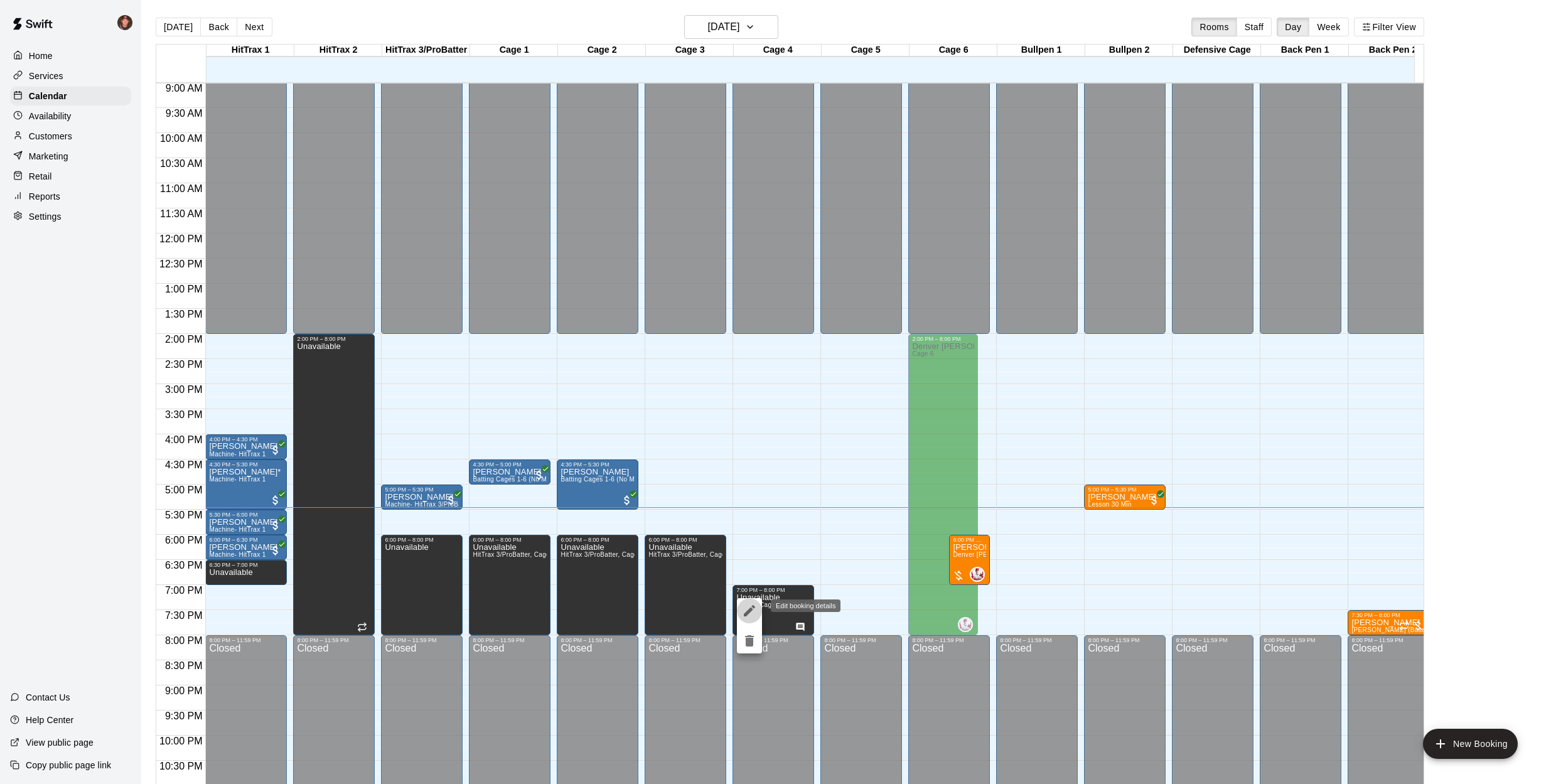
click at [750, 613] on icon "edit" at bounding box center [750, 610] width 15 height 15
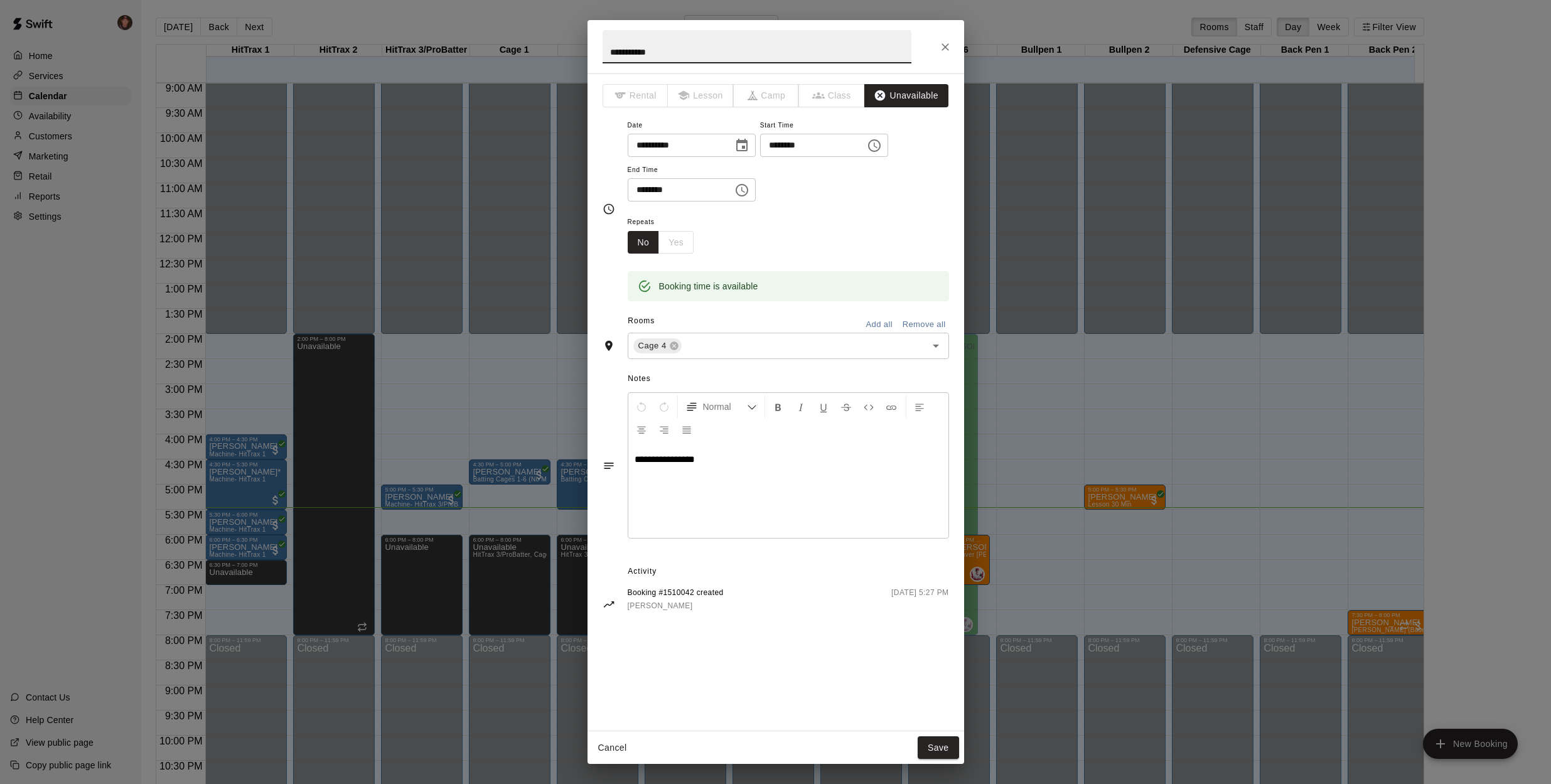
drag, startPoint x: 668, startPoint y: 50, endPoint x: 568, endPoint y: 47, distance: 100.0
click at [568, 47] on div "**********" at bounding box center [775, 392] width 1551 height 784
type input "**********"
click at [940, 748] on button "Save" at bounding box center [938, 747] width 42 height 23
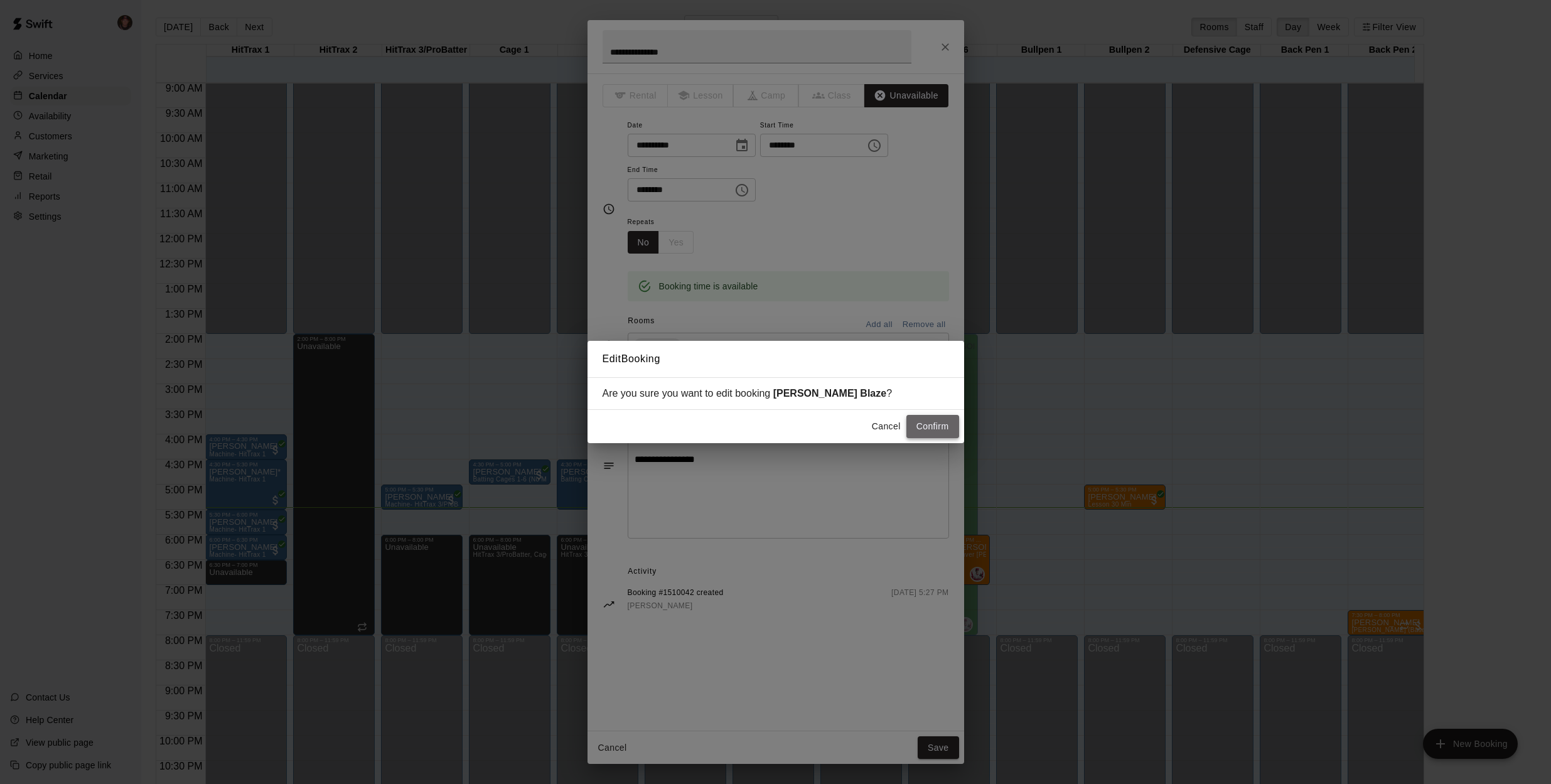
click at [930, 426] on button "Confirm" at bounding box center [933, 425] width 53 height 23
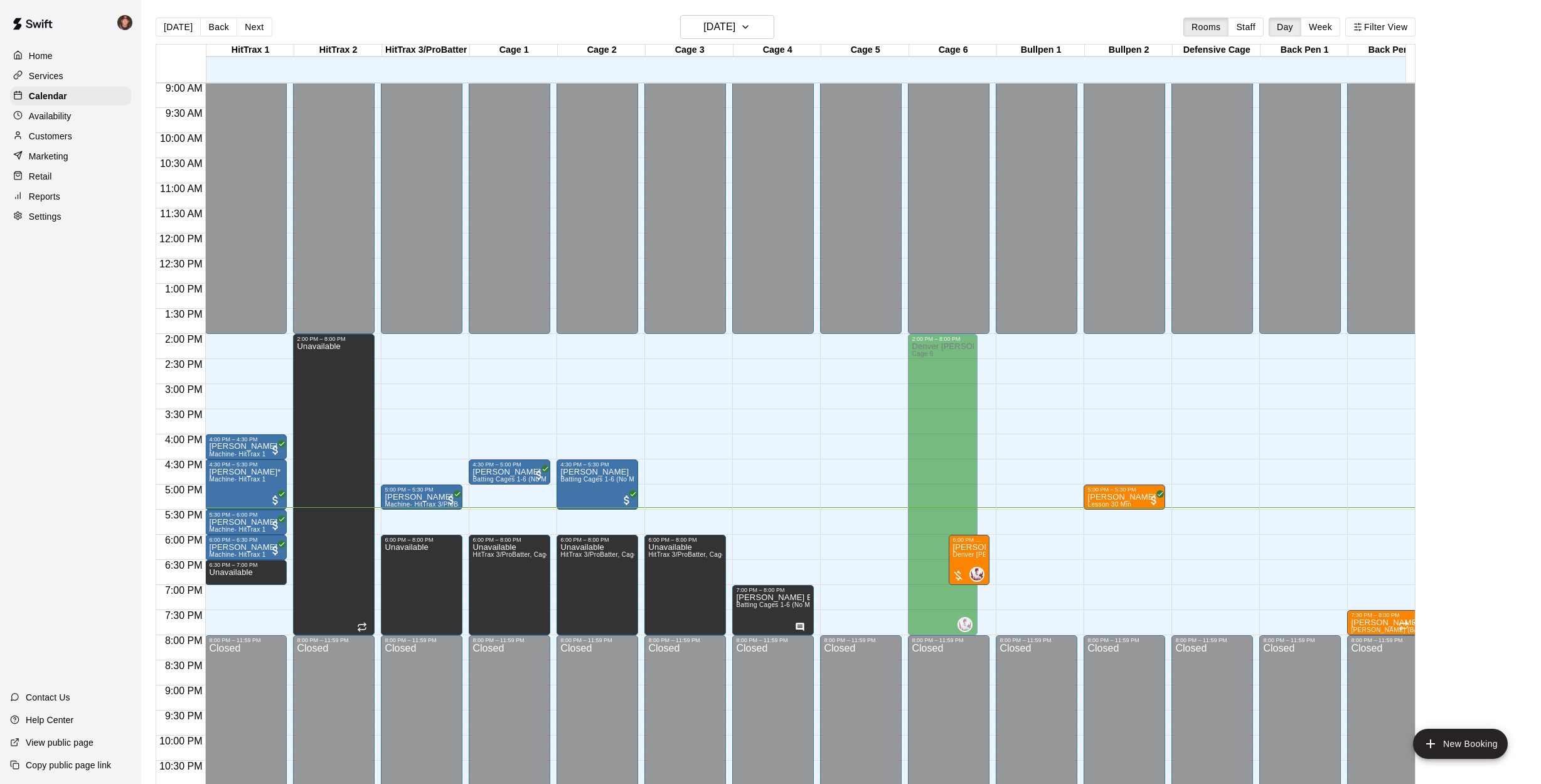
click at [148, 455] on div "[DATE] Back [DATE][DATE] Rooms Staff Day Week Filter View HitTrax 1 09 Thu HitT…" at bounding box center [785, 407] width 1279 height 784
click at [144, 422] on main "[DATE] Back [DATE][DATE] Rooms Staff Day Week Filter View HitTrax 1 09 Thu HitT…" at bounding box center [841, 402] width 1399 height 803
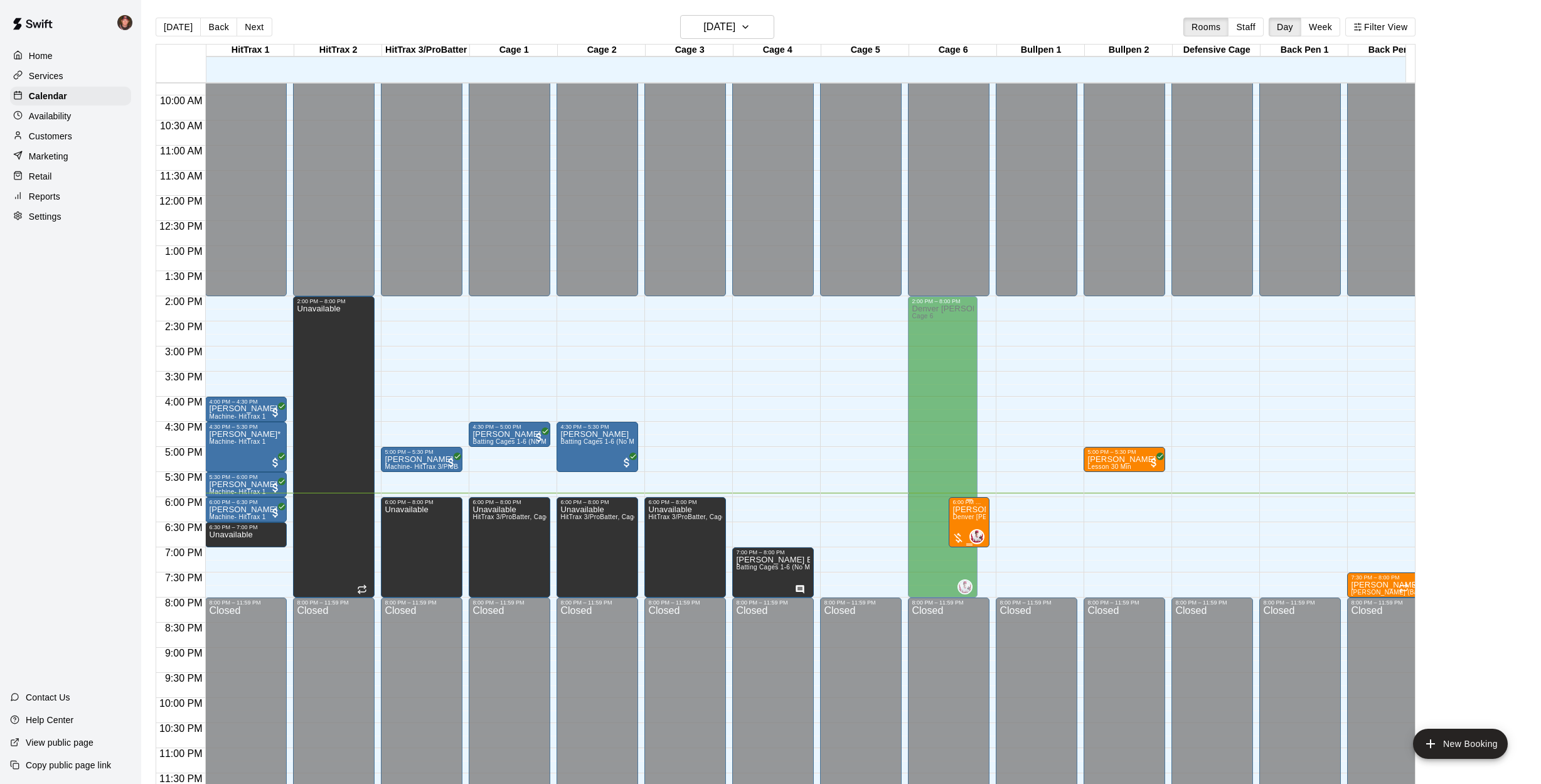
click at [974, 514] on span "Denver [PERSON_NAME] 1 HR (Hitting, Infield)" at bounding box center [1024, 517] width 143 height 7
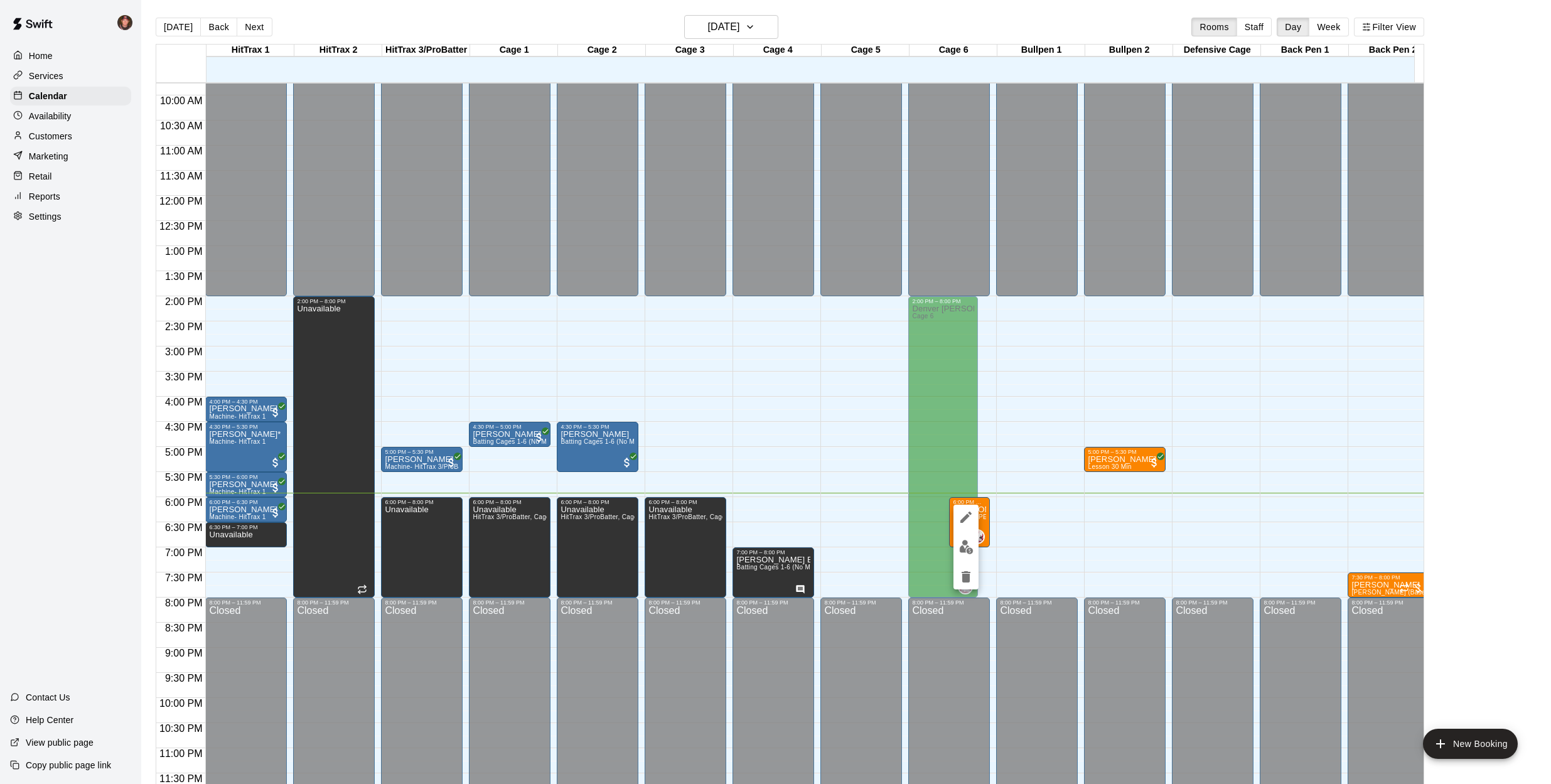
click at [1017, 414] on div at bounding box center [775, 392] width 1551 height 784
